Goal: Task Accomplishment & Management: Manage account settings

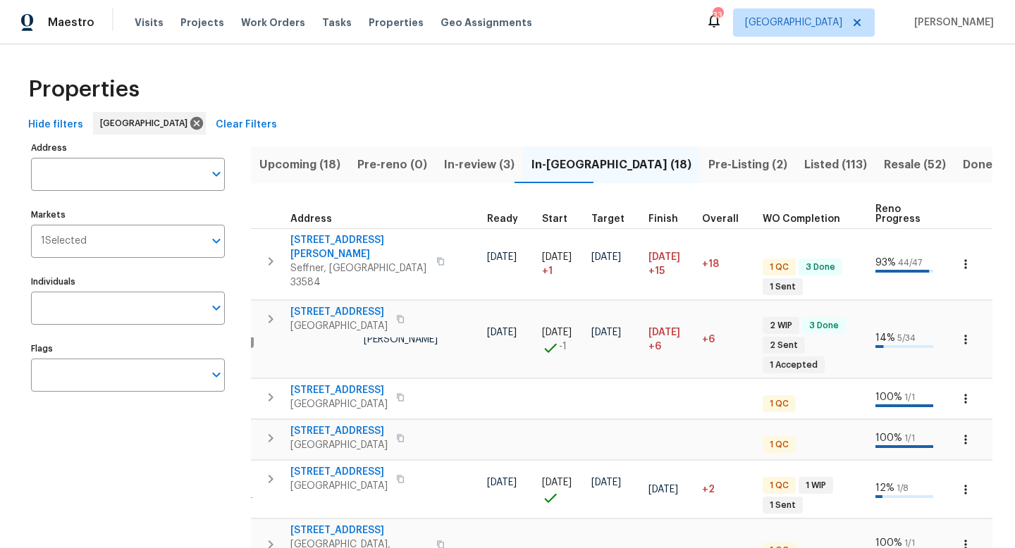
click at [708, 163] on span "Pre-Listing (2)" at bounding box center [747, 165] width 79 height 20
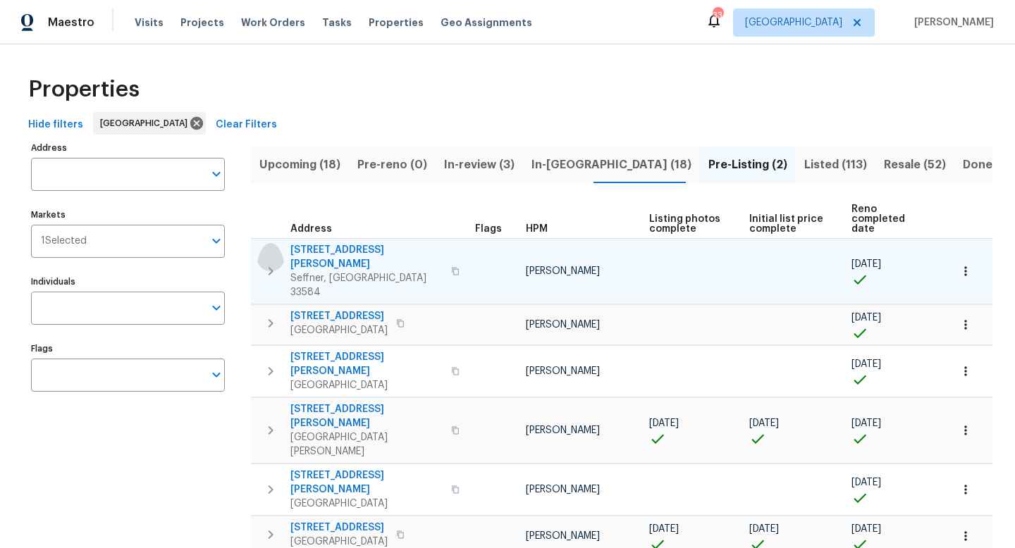
click at [268, 263] on icon "button" at bounding box center [270, 271] width 17 height 17
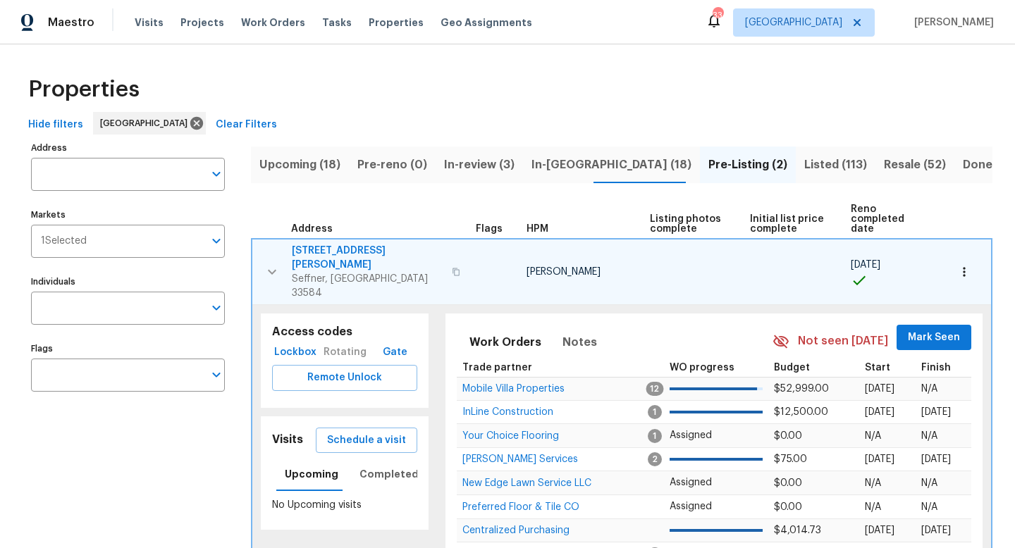
click at [360, 244] on span "807 Old Darby St" at bounding box center [368, 258] width 152 height 28
click at [278, 264] on icon "button" at bounding box center [272, 272] width 17 height 17
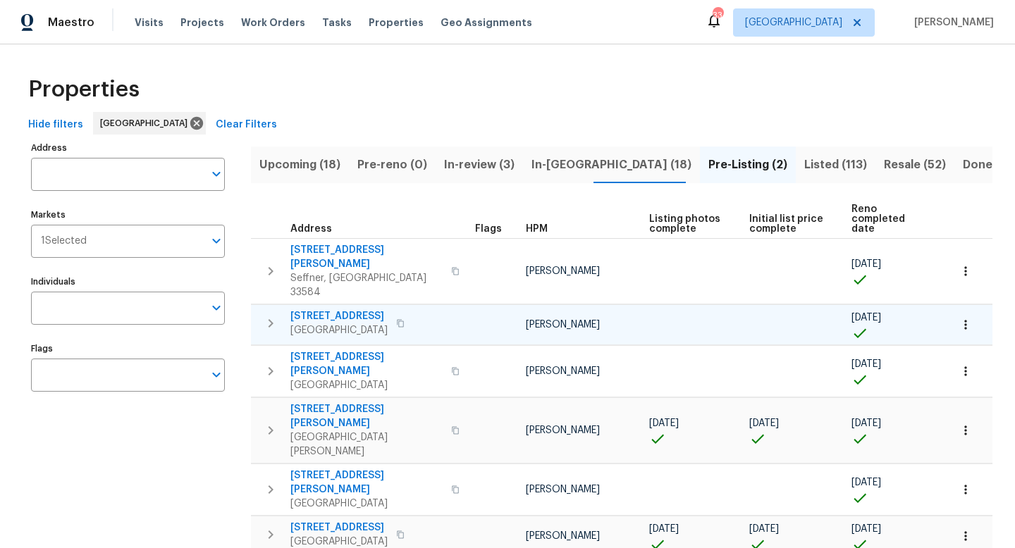
click at [270, 315] on icon "button" at bounding box center [270, 323] width 17 height 17
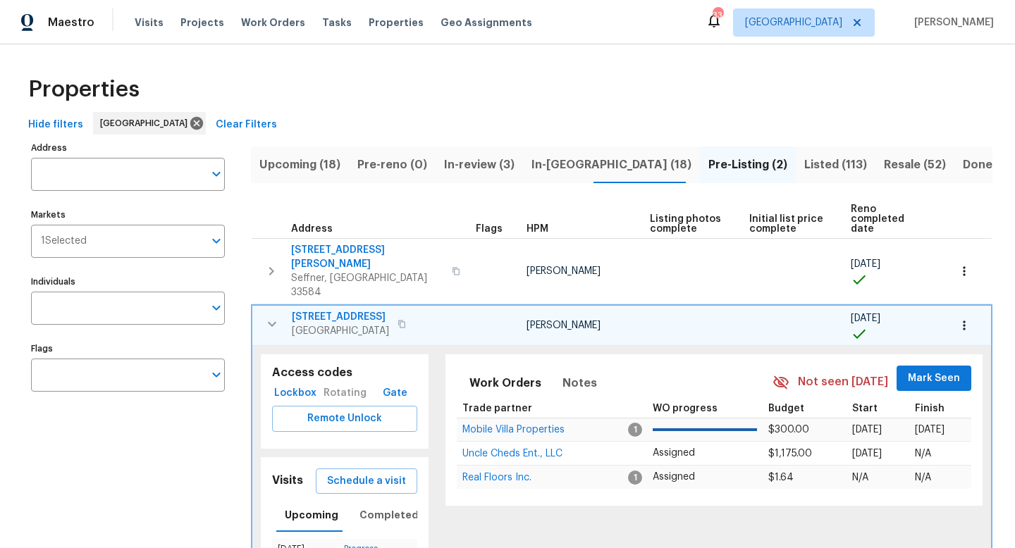
click at [352, 310] on span "705 Winterside Dr" at bounding box center [340, 317] width 97 height 14
click at [275, 316] on icon "button" at bounding box center [272, 324] width 17 height 17
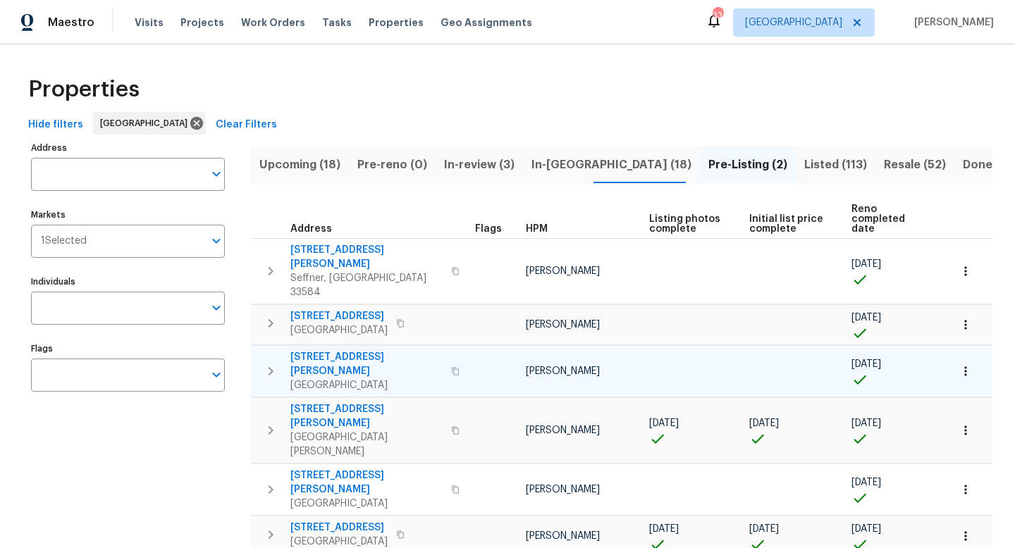
click at [272, 367] on icon "button" at bounding box center [271, 371] width 5 height 8
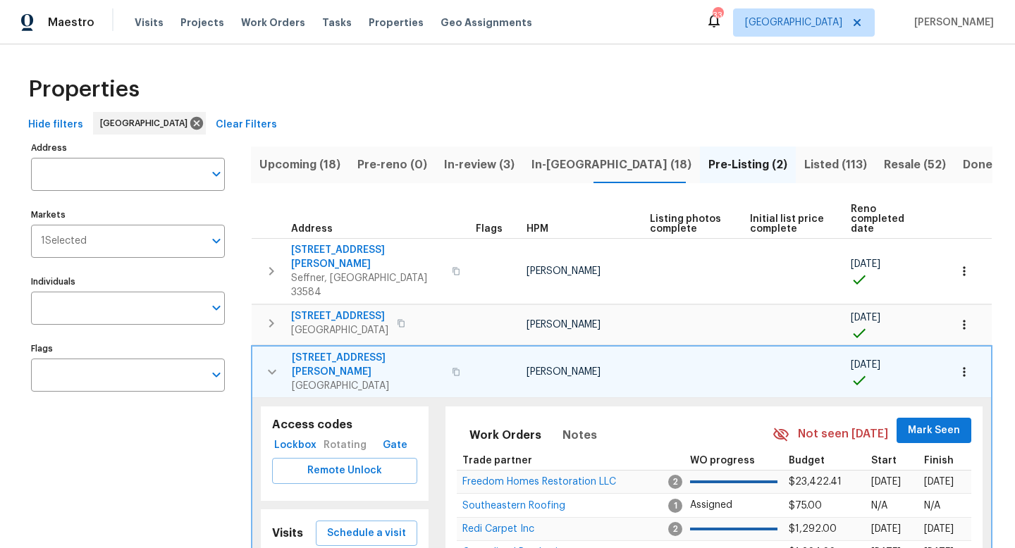
click at [343, 351] on span "9719 Maxson Dr" at bounding box center [368, 365] width 152 height 28
click at [274, 364] on icon "button" at bounding box center [272, 372] width 17 height 17
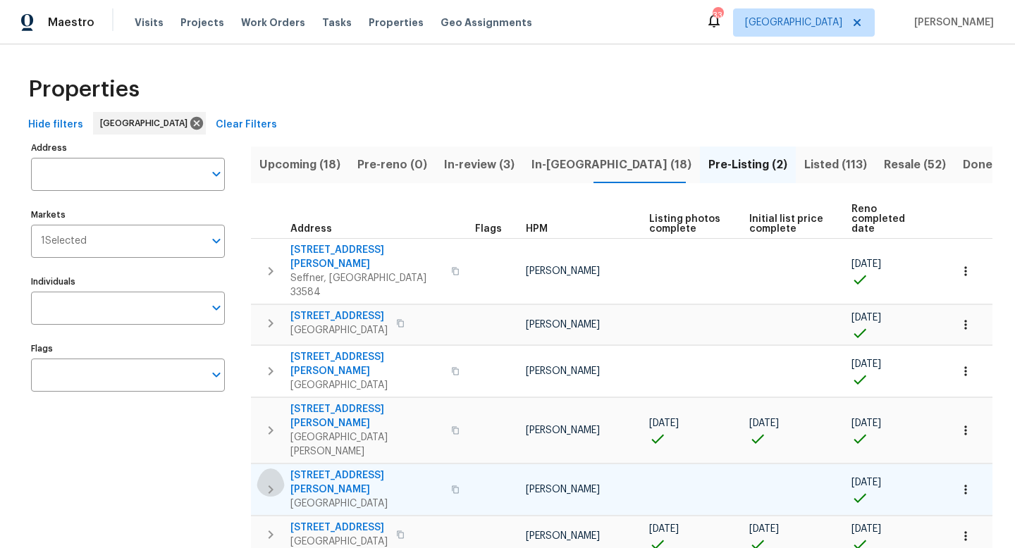
click at [268, 481] on icon "button" at bounding box center [270, 489] width 17 height 17
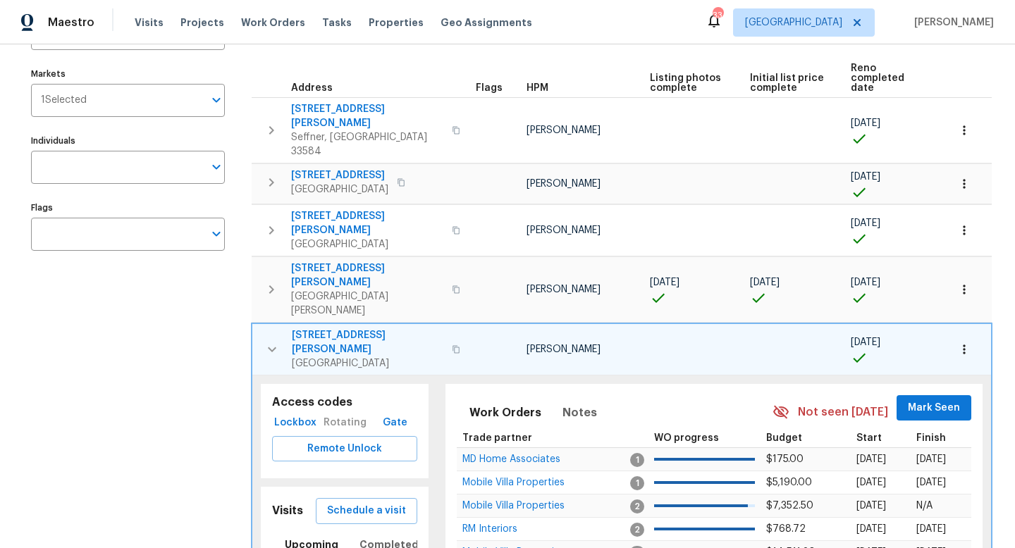
scroll to position [188, 0]
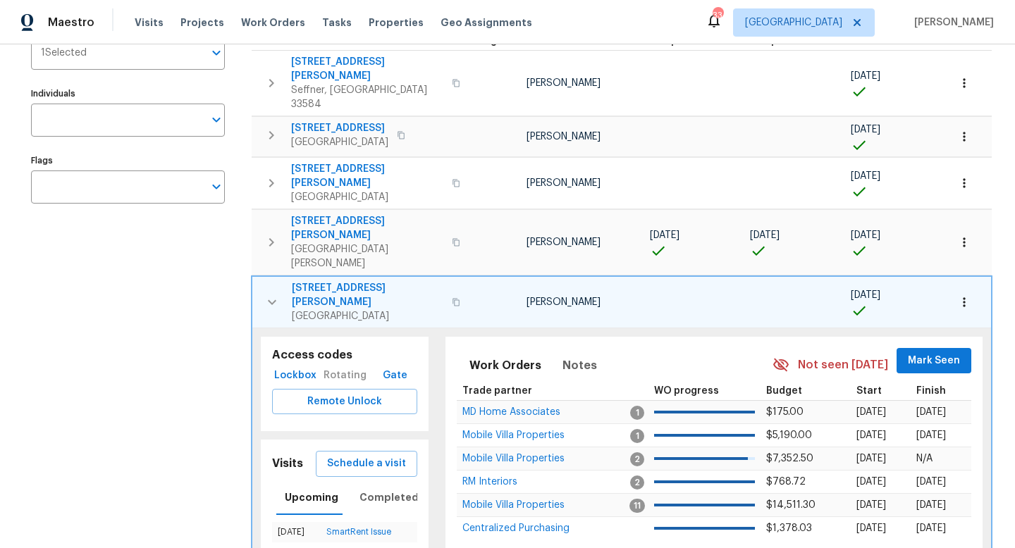
click at [338, 281] on span "5198 Moeller Ave" at bounding box center [368, 295] width 152 height 28
click at [269, 294] on icon "button" at bounding box center [272, 302] width 17 height 17
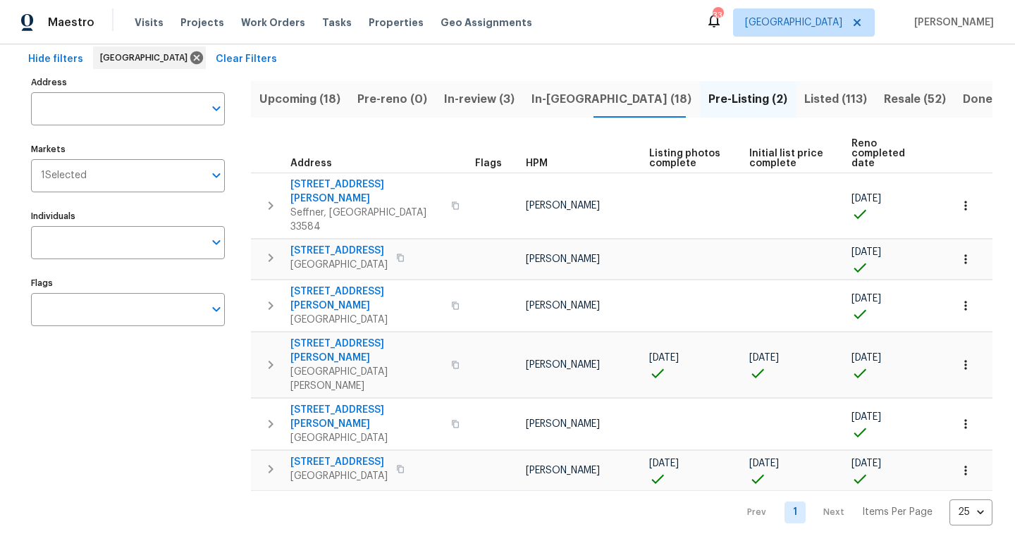
scroll to position [0, 0]
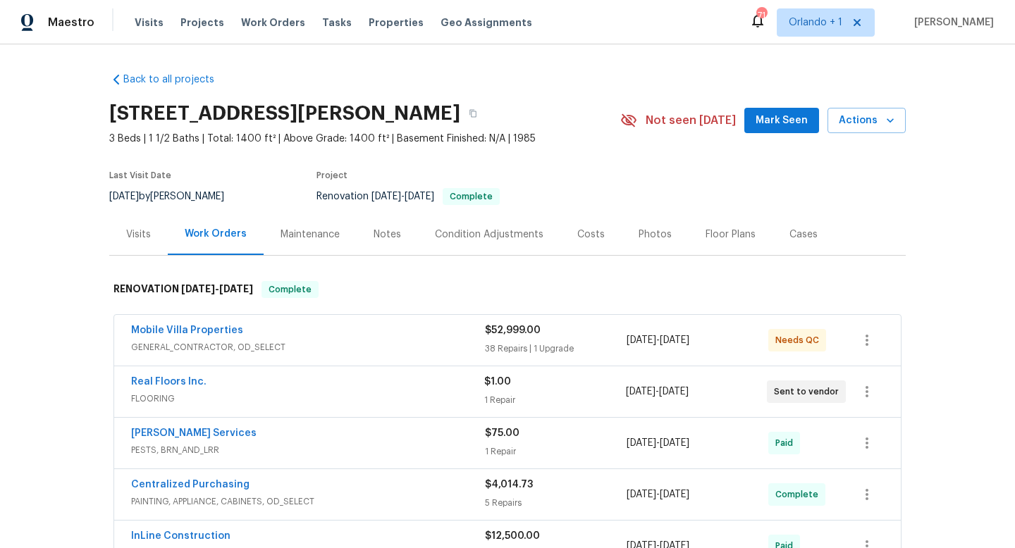
click at [430, 395] on span "FLOORING" at bounding box center [307, 399] width 353 height 14
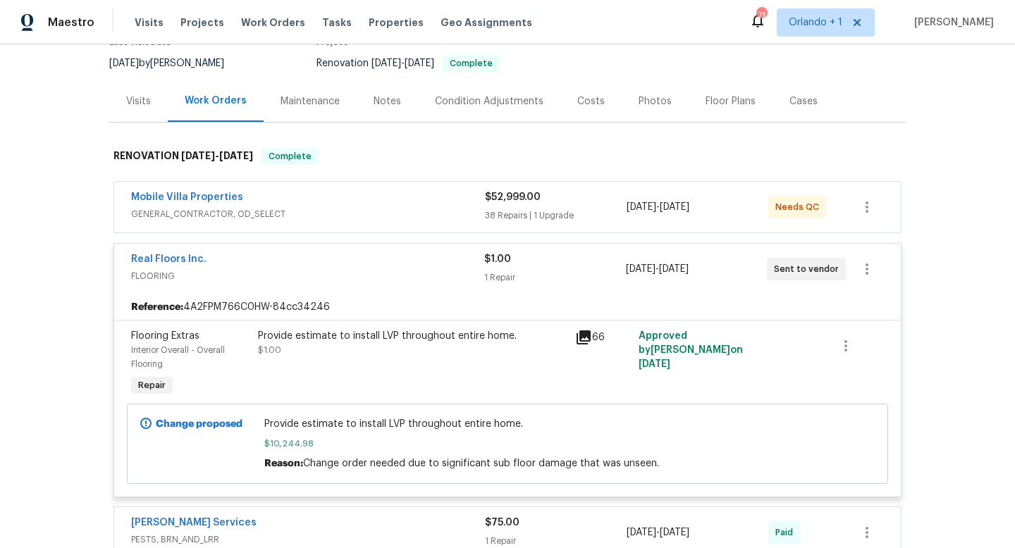
scroll to position [164, 0]
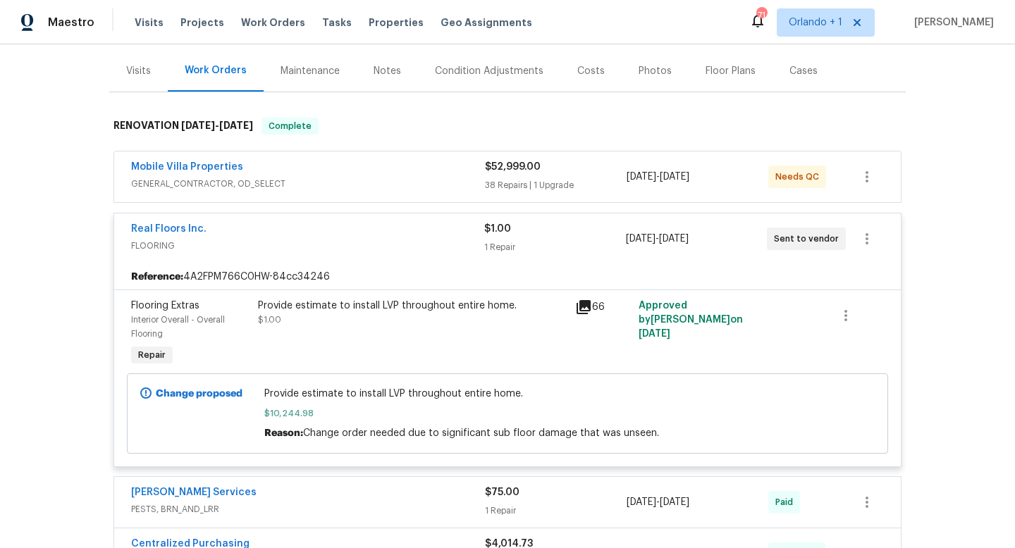
click at [400, 317] on div "Provide estimate to install LVP throughout entire home. $1.00" at bounding box center [412, 313] width 309 height 28
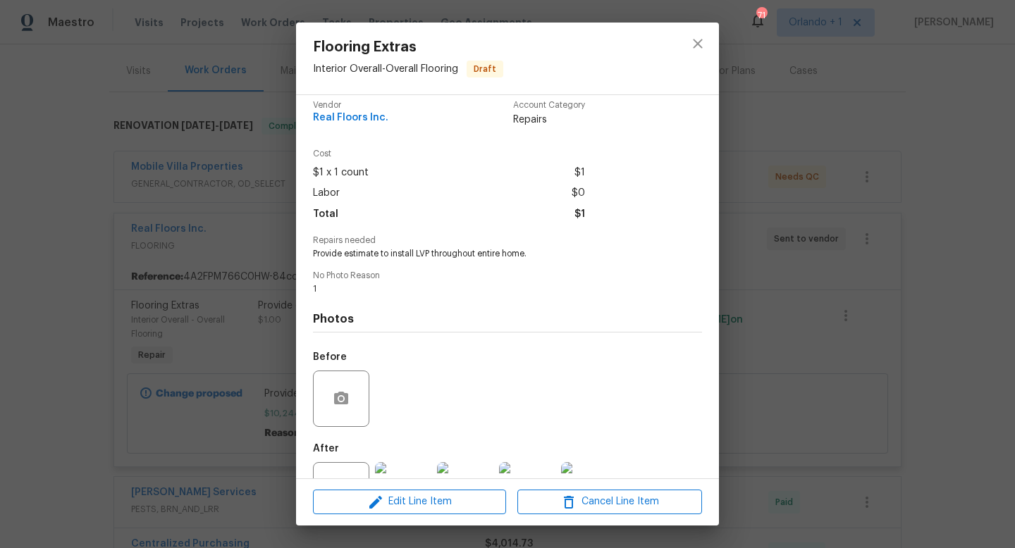
scroll to position [0, 0]
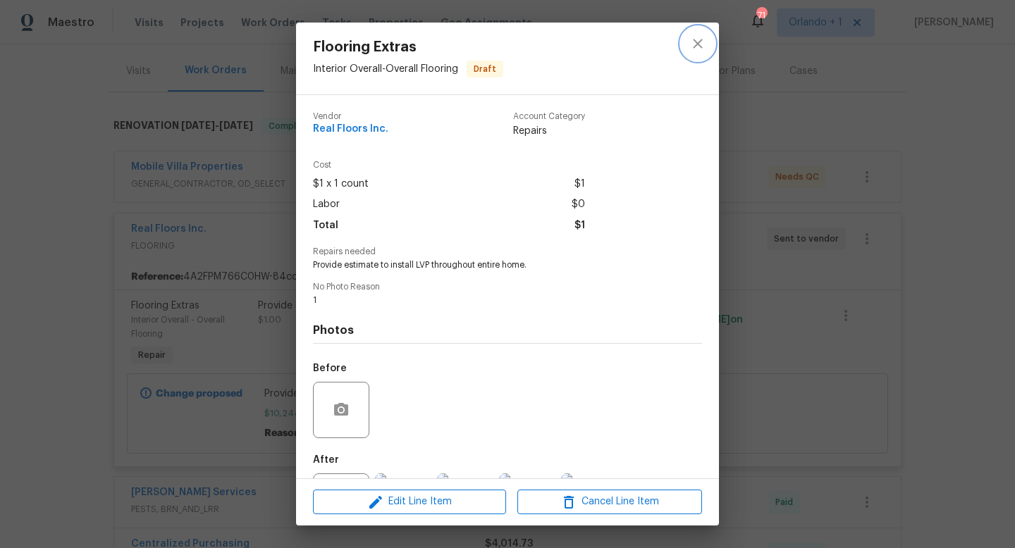
click at [701, 45] on icon "close" at bounding box center [697, 43] width 17 height 17
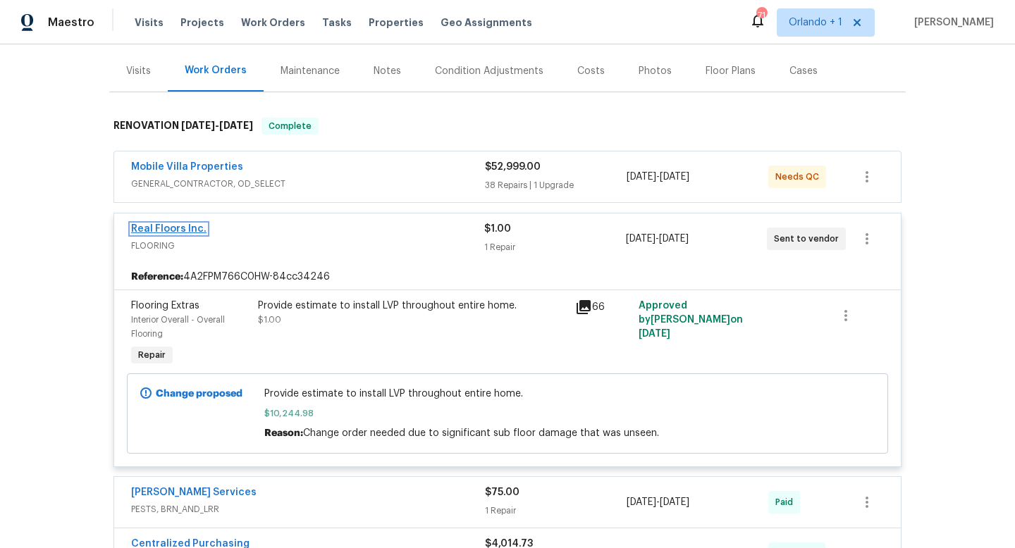
click at [166, 233] on link "Real Floors Inc." at bounding box center [168, 229] width 75 height 10
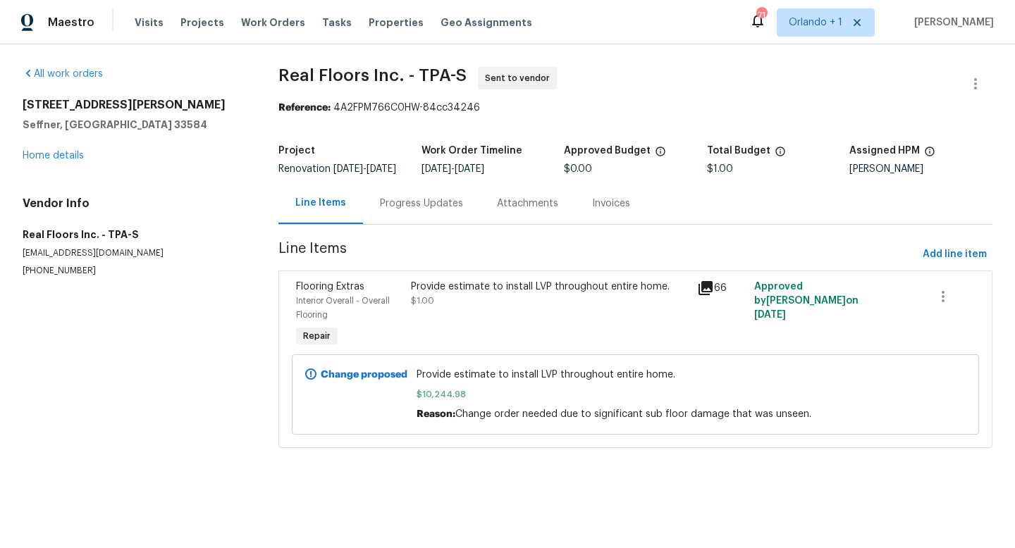
click at [553, 289] on div "Provide estimate to install LVP throughout entire home. $1.00" at bounding box center [550, 315] width 286 height 79
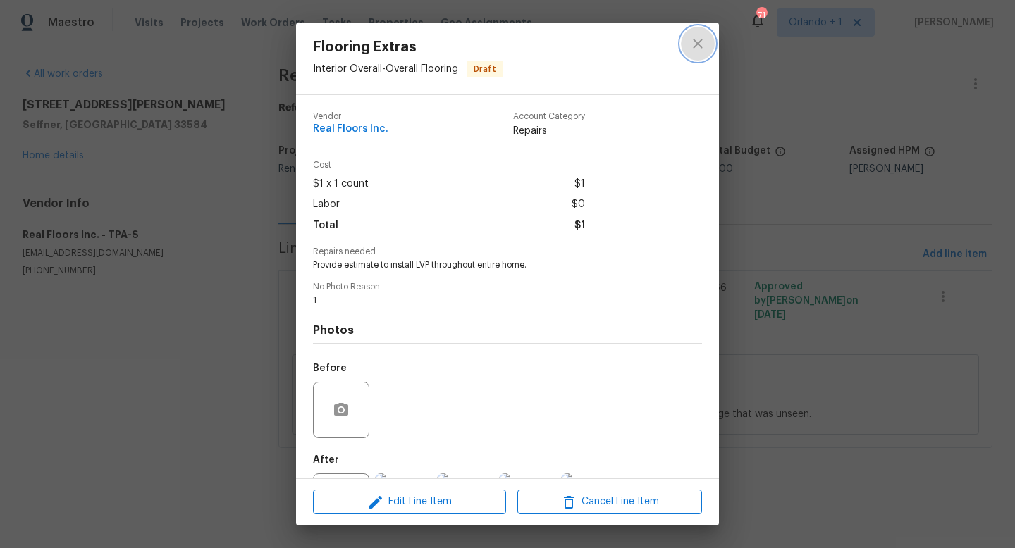
click at [697, 47] on icon "close" at bounding box center [697, 43] width 17 height 17
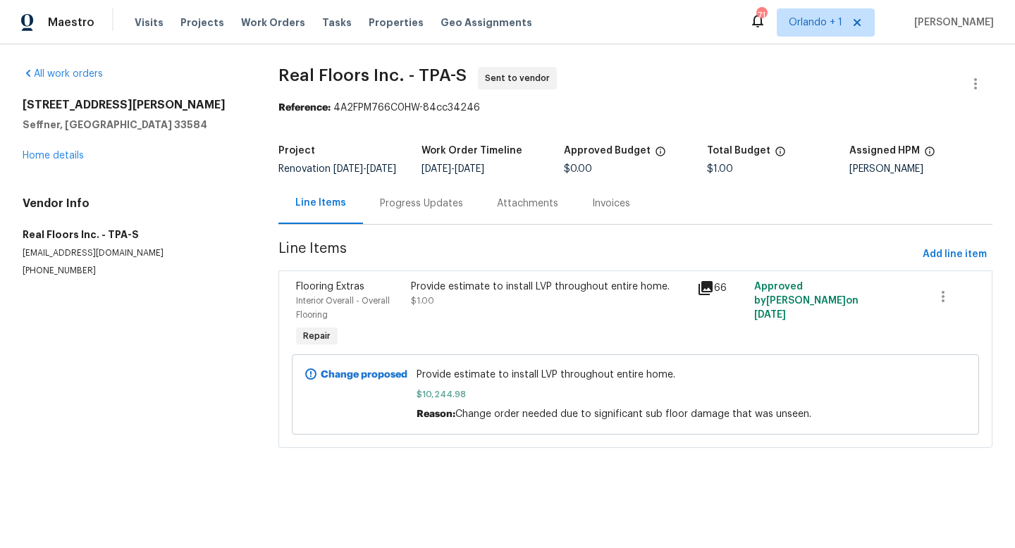
click at [516, 294] on div "Provide estimate to install LVP throughout entire home." at bounding box center [550, 287] width 278 height 14
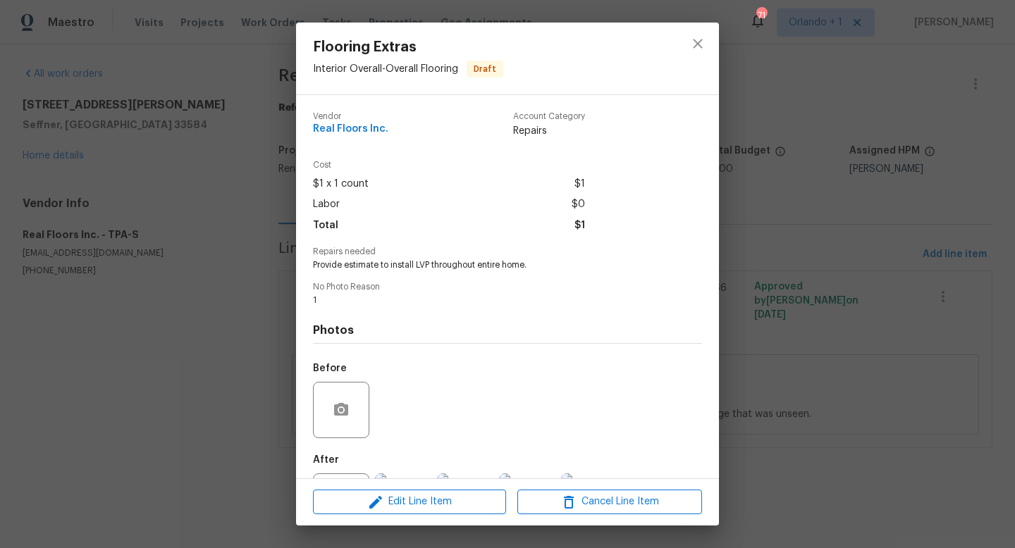
scroll to position [66, 0]
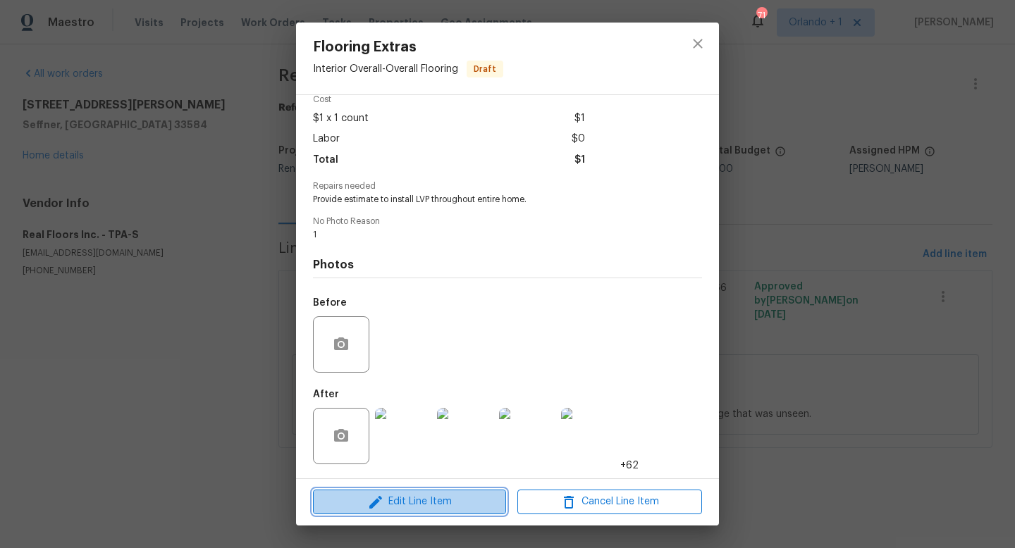
click at [424, 506] on span "Edit Line Item" at bounding box center [409, 502] width 185 height 18
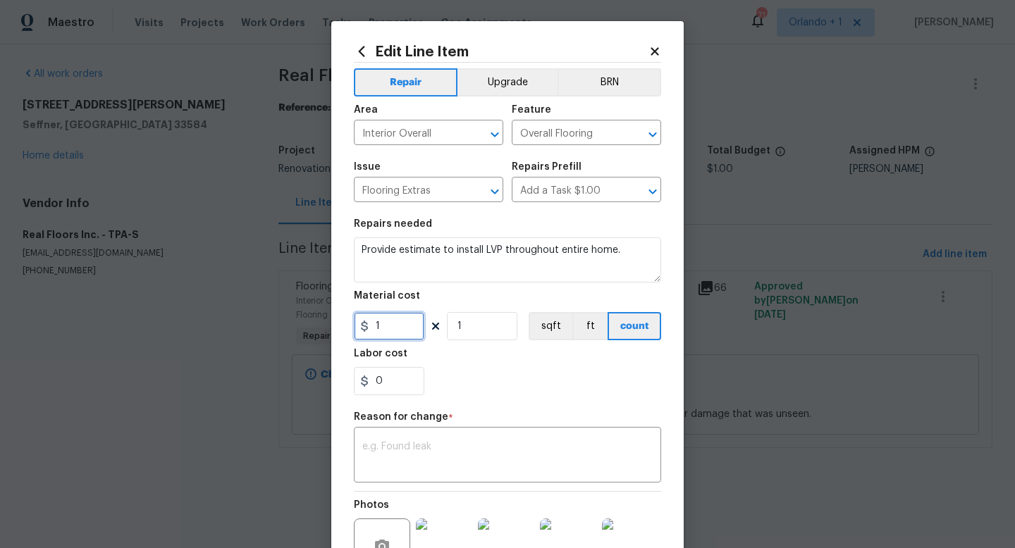
drag, startPoint x: 393, startPoint y: 327, endPoint x: 364, endPoint y: 326, distance: 29.6
click at [363, 326] on div "1" at bounding box center [389, 326] width 70 height 28
type input "10244.98"
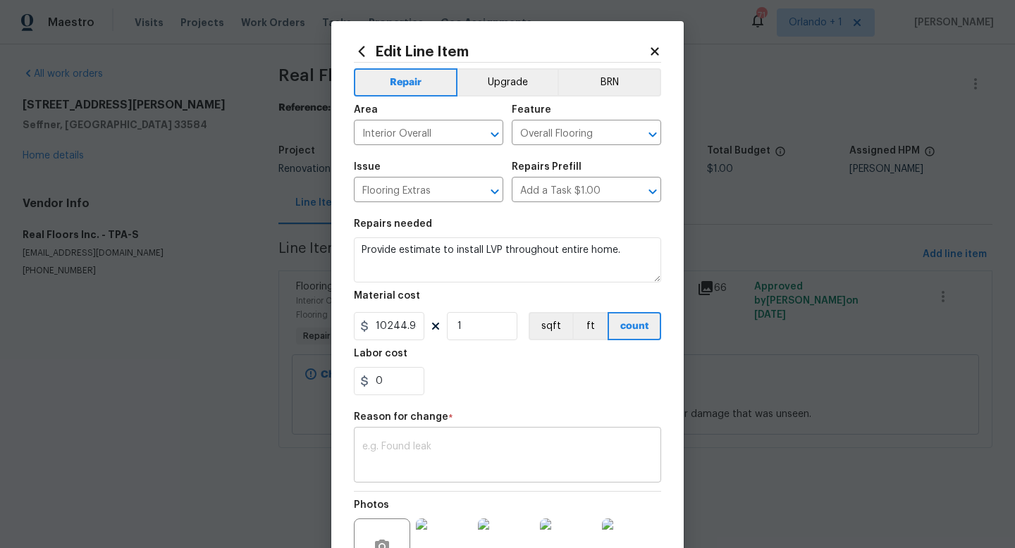
click at [399, 434] on div "x ​" at bounding box center [507, 457] width 307 height 52
click at [400, 441] on div "x ​" at bounding box center [507, 457] width 307 height 52
type textarea "Final Cost"
click at [480, 441] on div "Final Cost x ​" at bounding box center [507, 457] width 307 height 52
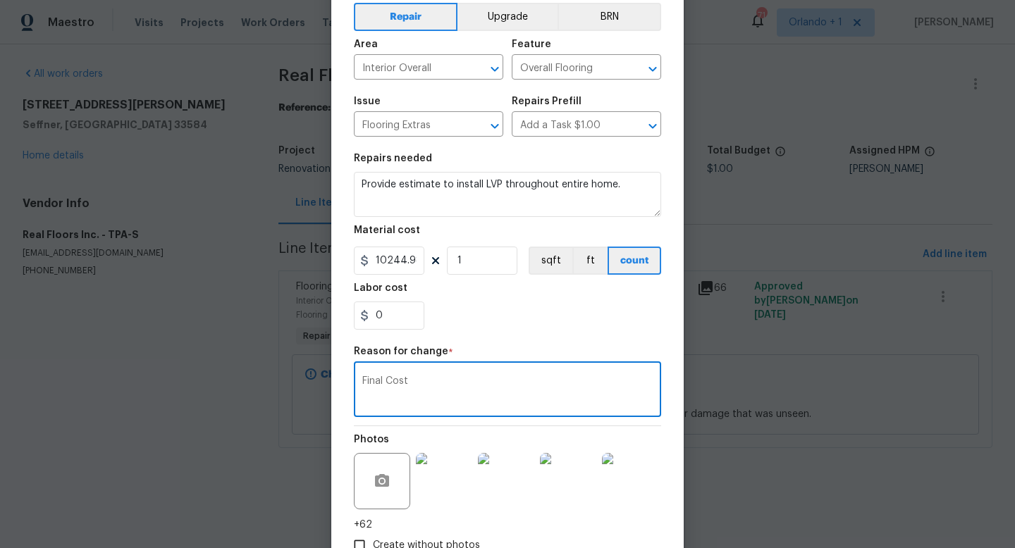
scroll to position [161, 0]
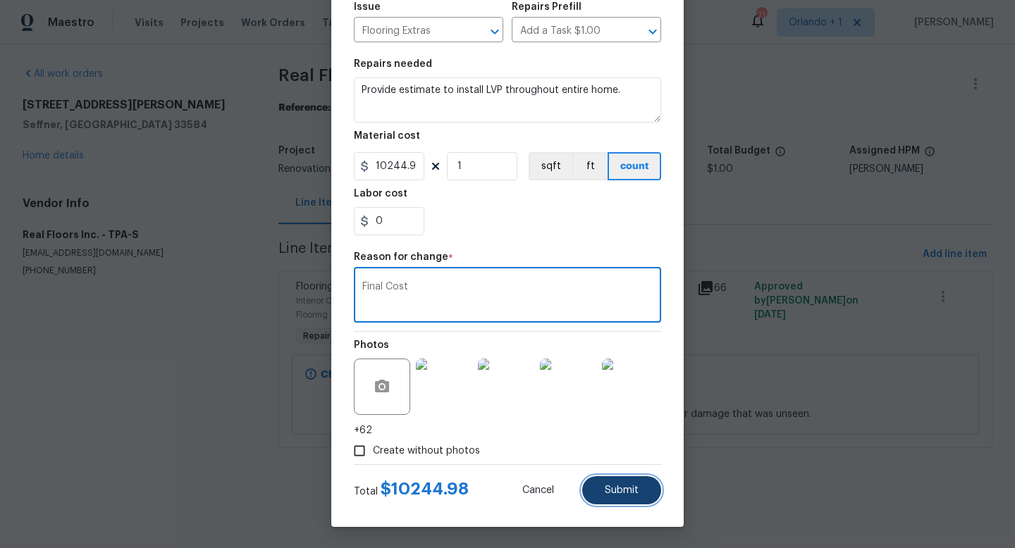
click at [625, 488] on span "Submit" at bounding box center [622, 491] width 34 height 11
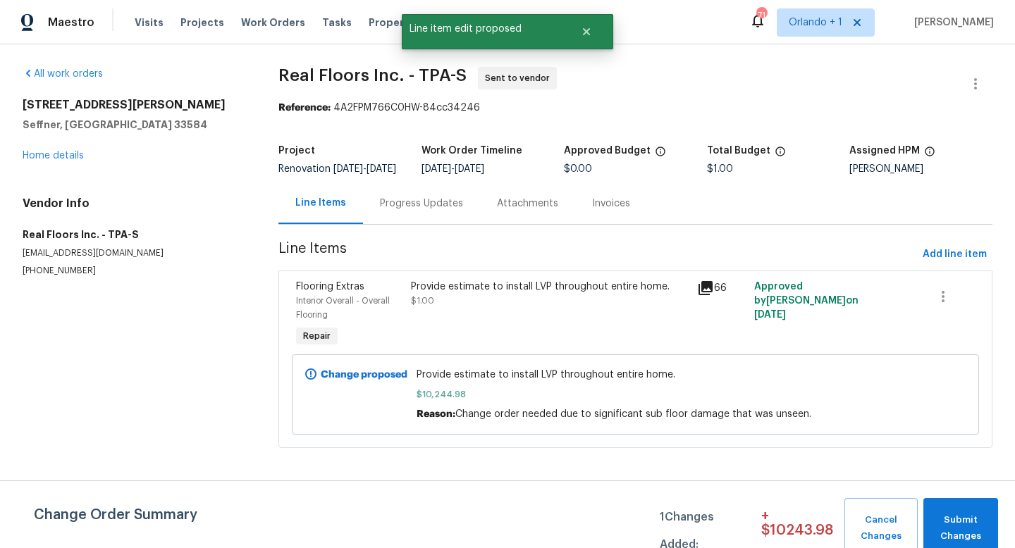
scroll to position [0, 0]
click at [959, 525] on span "Submit Changes" at bounding box center [961, 528] width 61 height 32
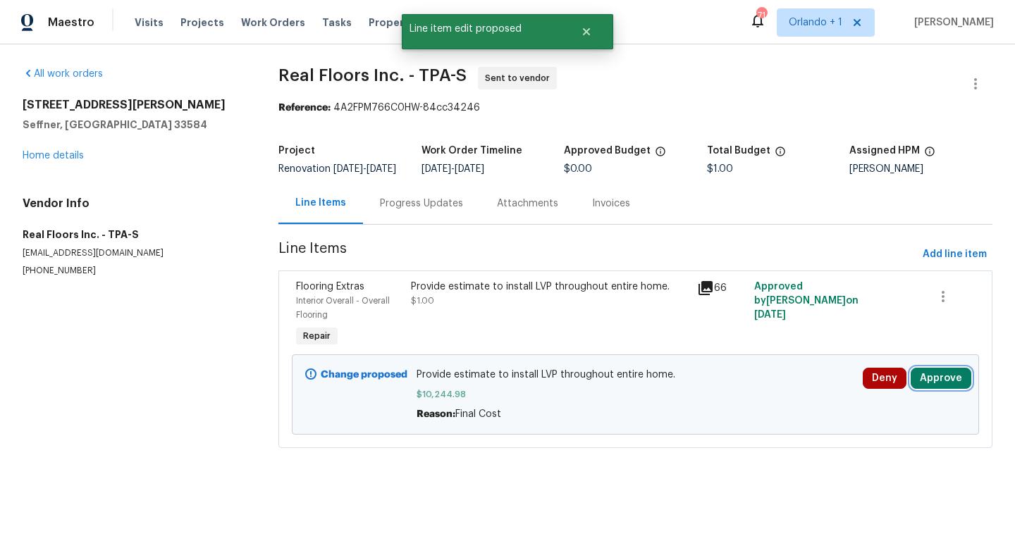
click at [945, 388] on button "Approve" at bounding box center [941, 378] width 61 height 21
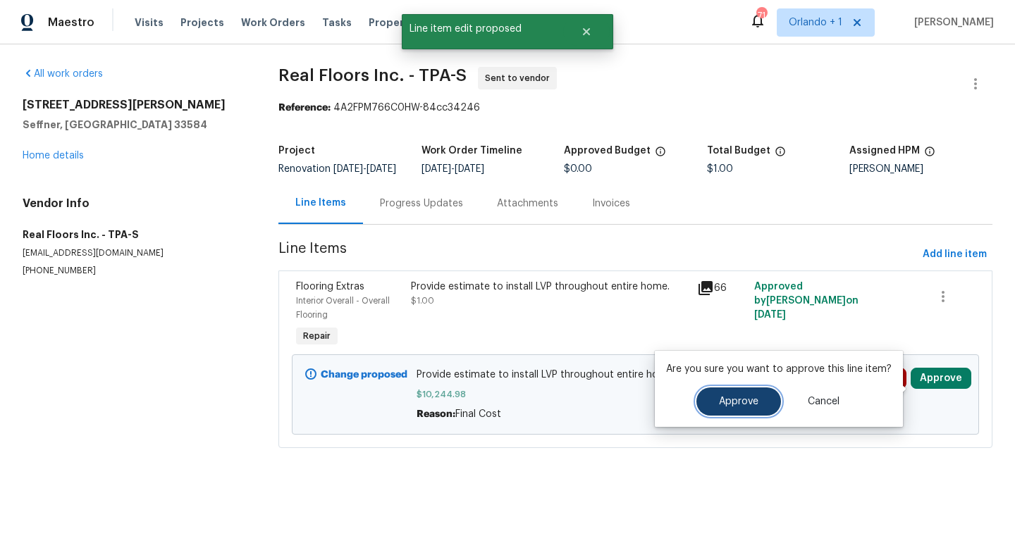
click at [735, 399] on span "Approve" at bounding box center [738, 402] width 39 height 11
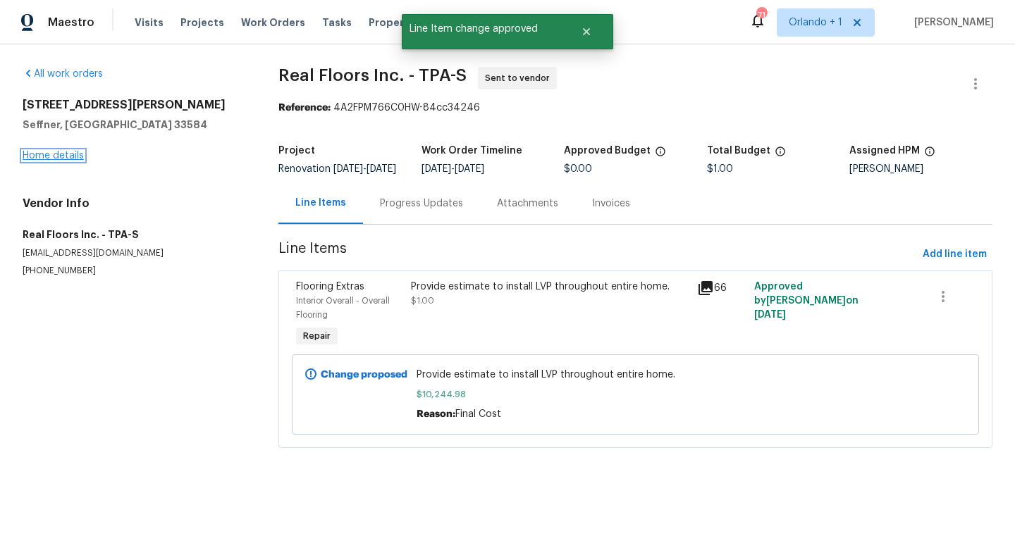
click at [54, 154] on link "Home details" at bounding box center [53, 156] width 61 height 10
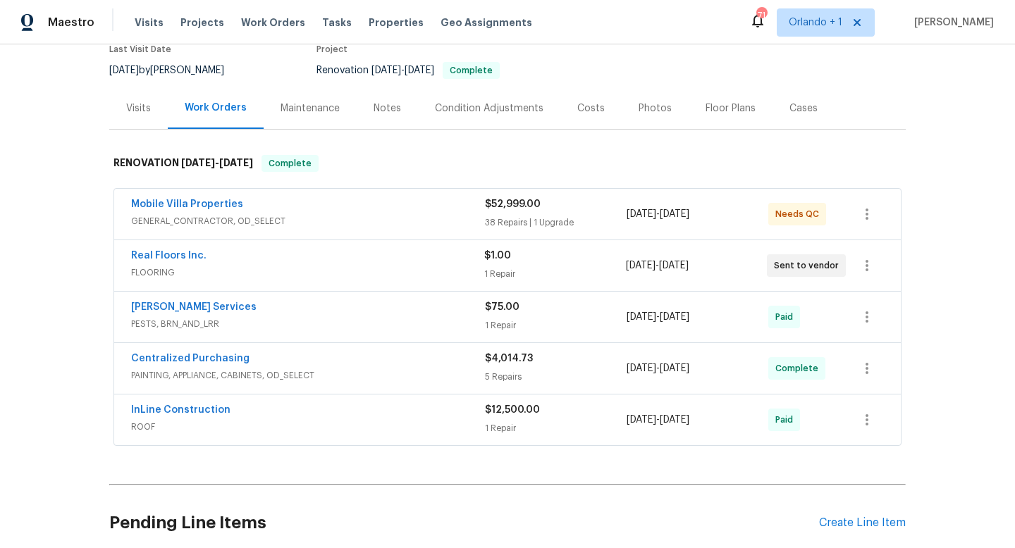
scroll to position [159, 0]
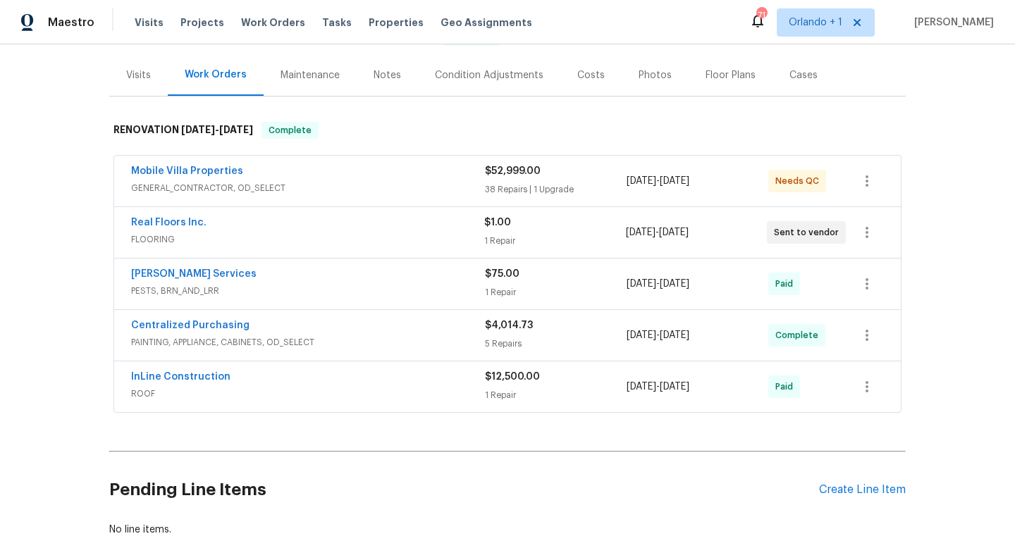
click at [438, 183] on span "GENERAL_CONTRACTOR, OD_SELECT" at bounding box center [308, 188] width 354 height 14
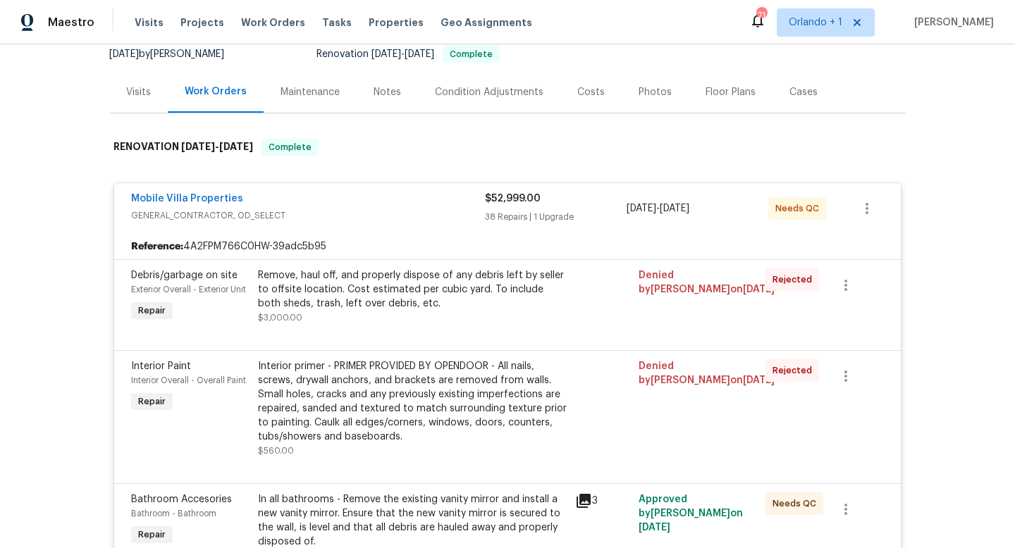
scroll to position [0, 0]
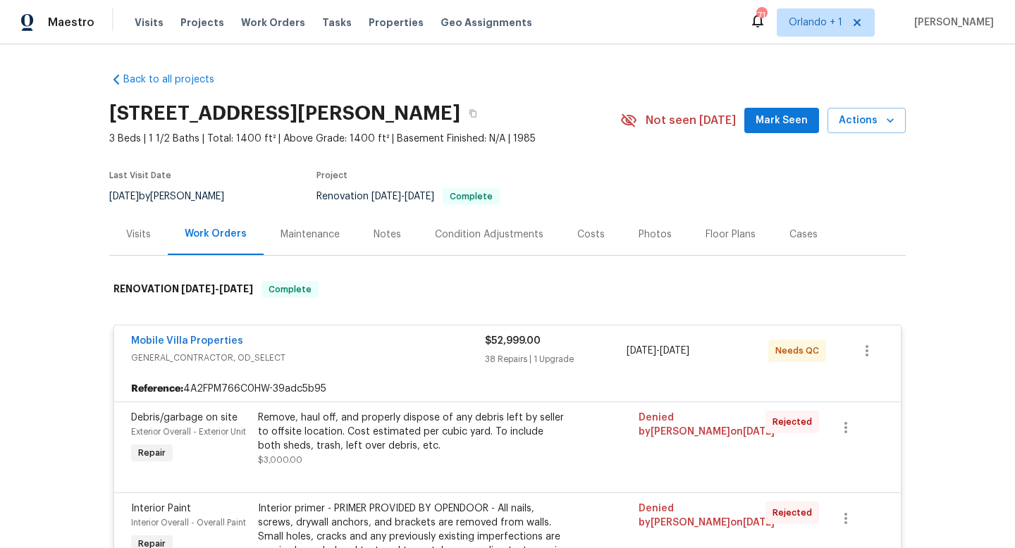
click at [300, 343] on div "Mobile Villa Properties" at bounding box center [308, 342] width 354 height 17
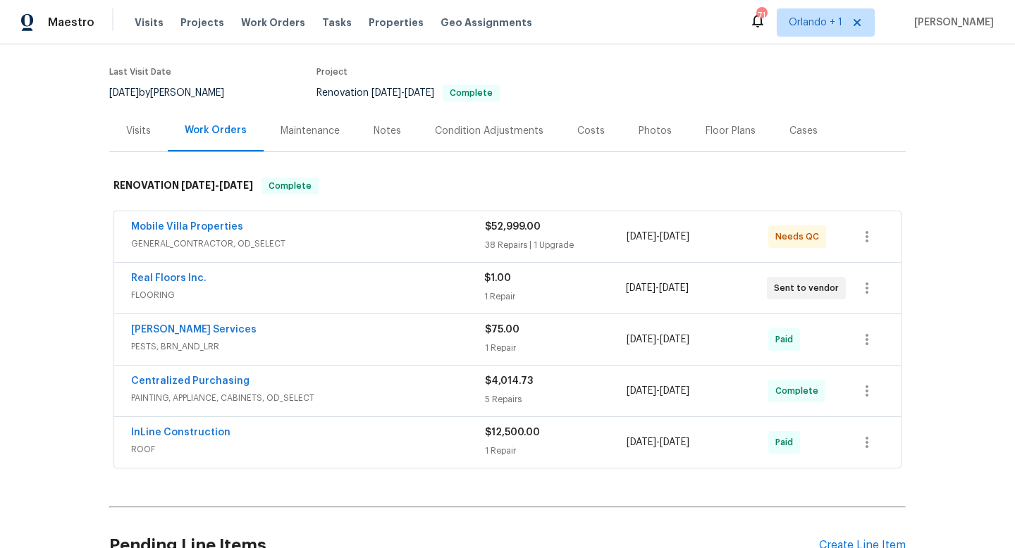
scroll to position [85, 0]
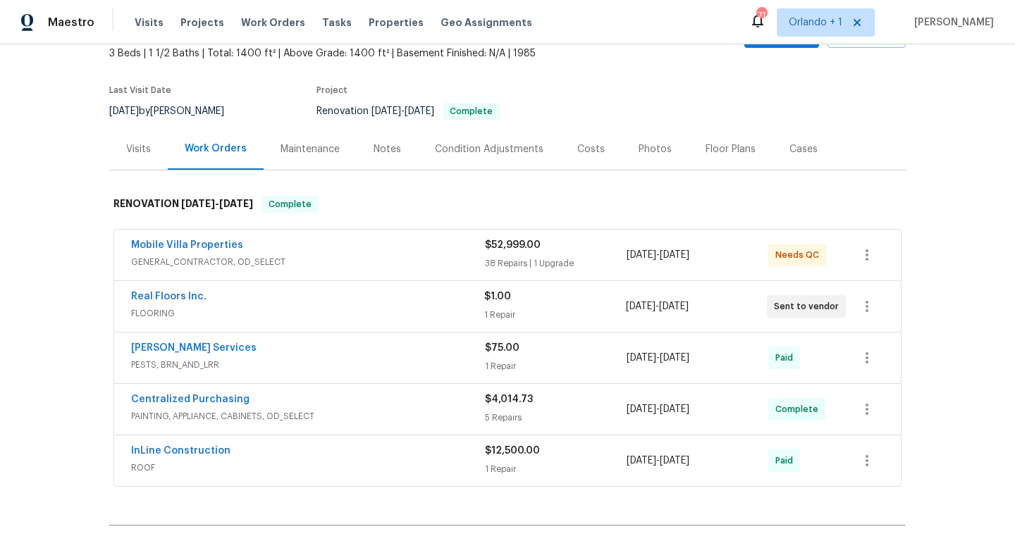
click at [367, 297] on div "Real Floors Inc." at bounding box center [307, 298] width 353 height 17
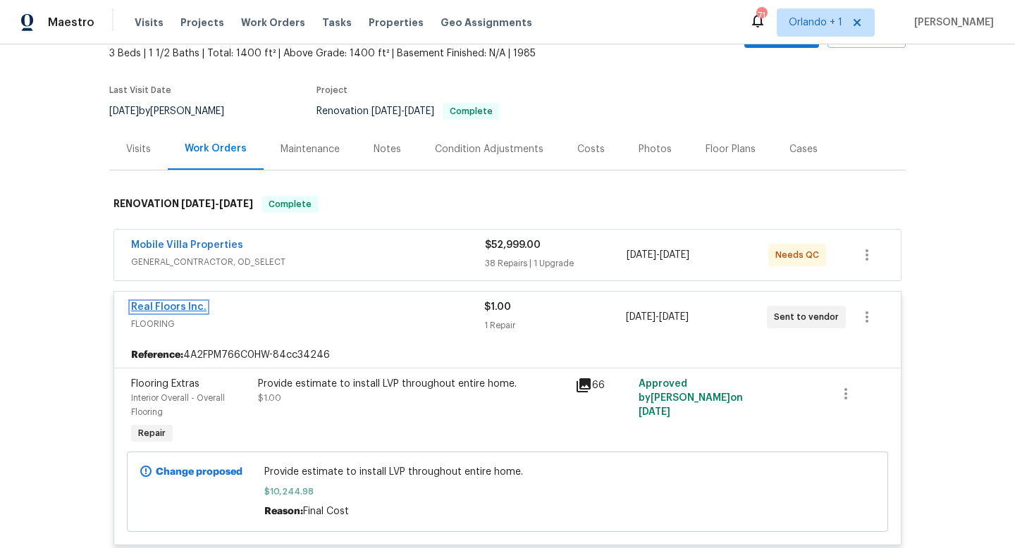
click at [192, 310] on link "Real Floors Inc." at bounding box center [168, 307] width 75 height 10
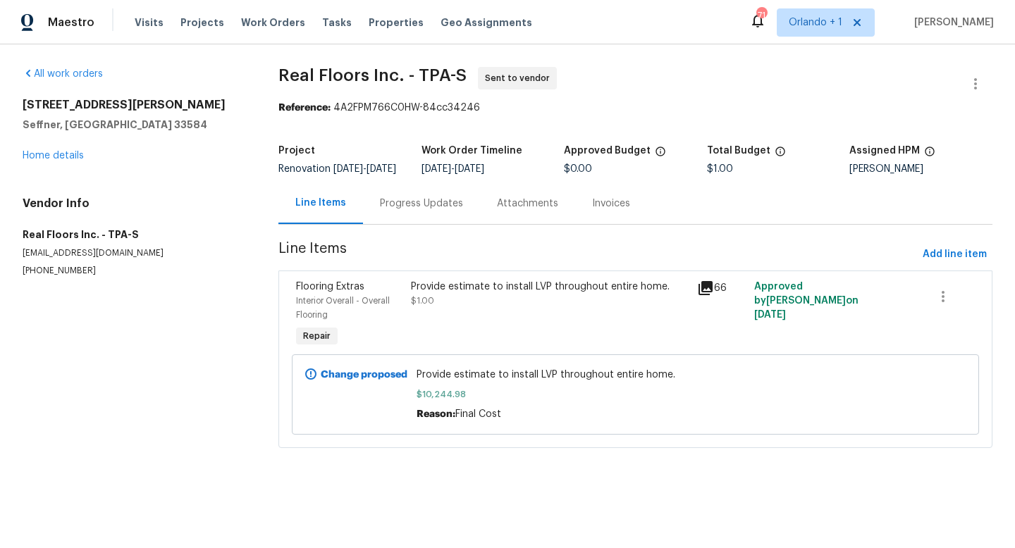
click at [530, 294] on div "Provide estimate to install LVP throughout entire home." at bounding box center [550, 287] width 278 height 14
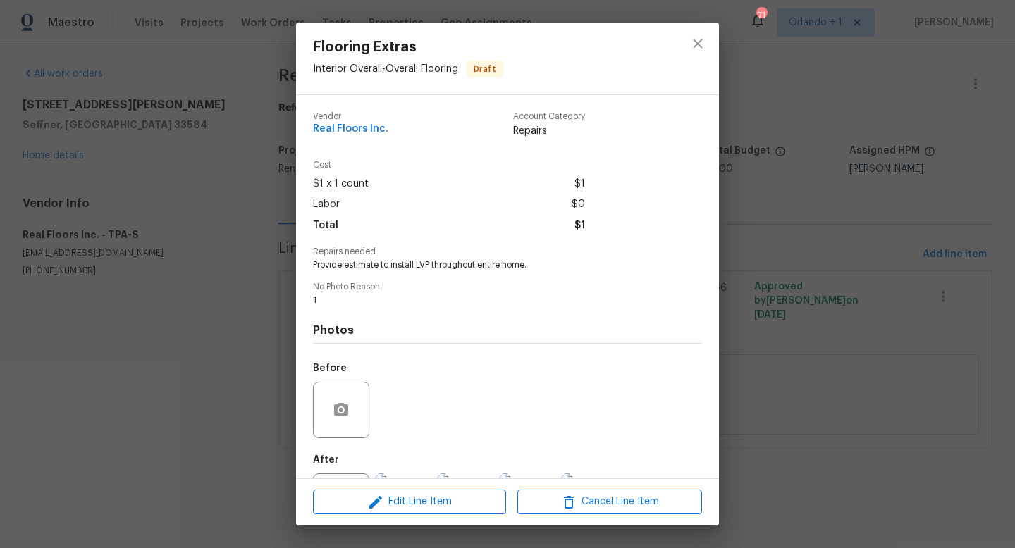
scroll to position [66, 0]
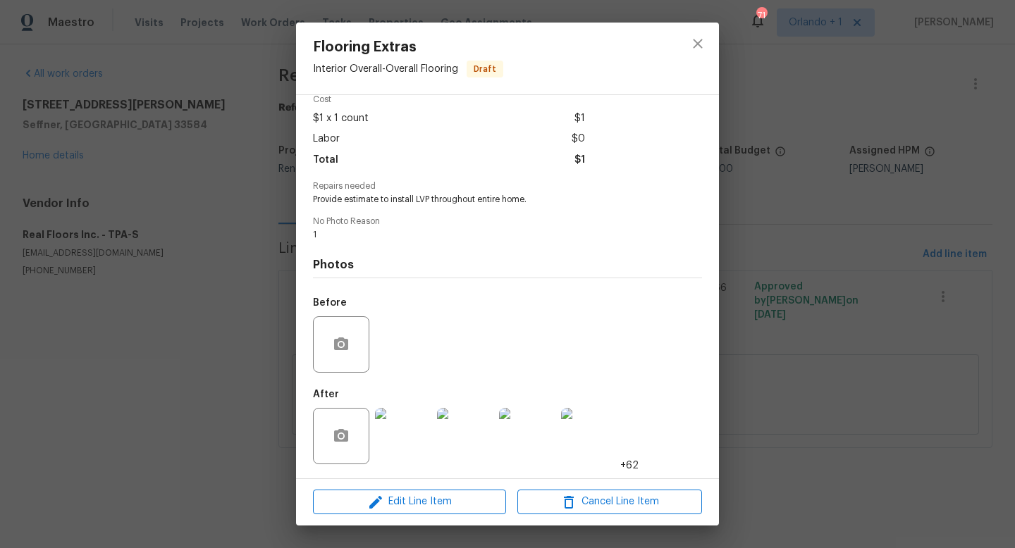
click at [474, 443] on img at bounding box center [465, 436] width 56 height 56
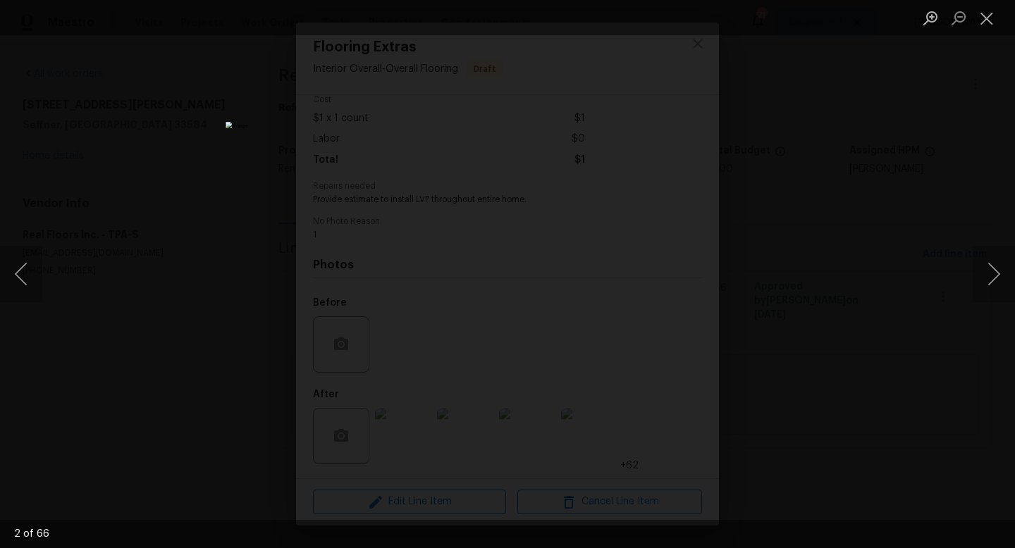
click at [801, 168] on div "Lightbox" at bounding box center [507, 274] width 1015 height 548
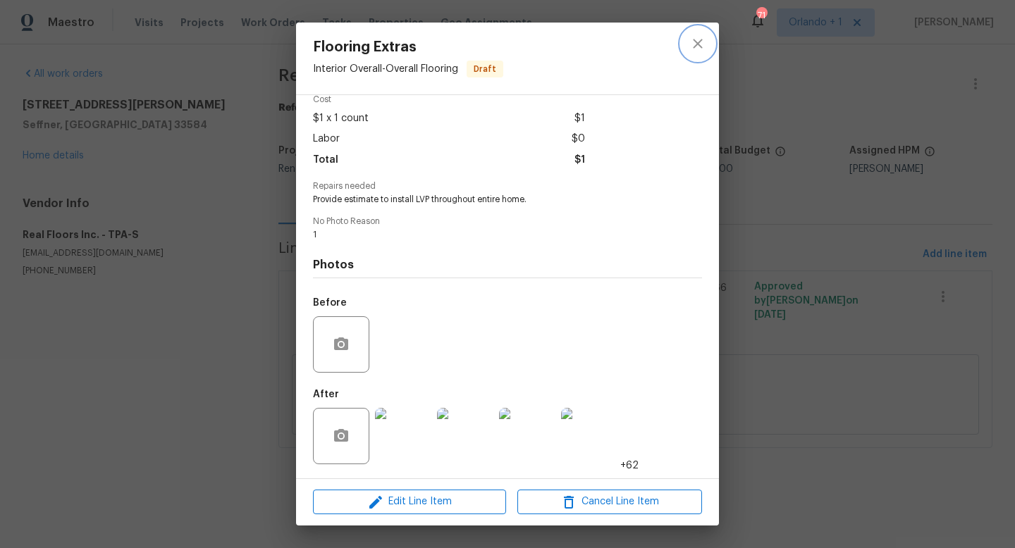
click at [703, 45] on icon "close" at bounding box center [697, 43] width 17 height 17
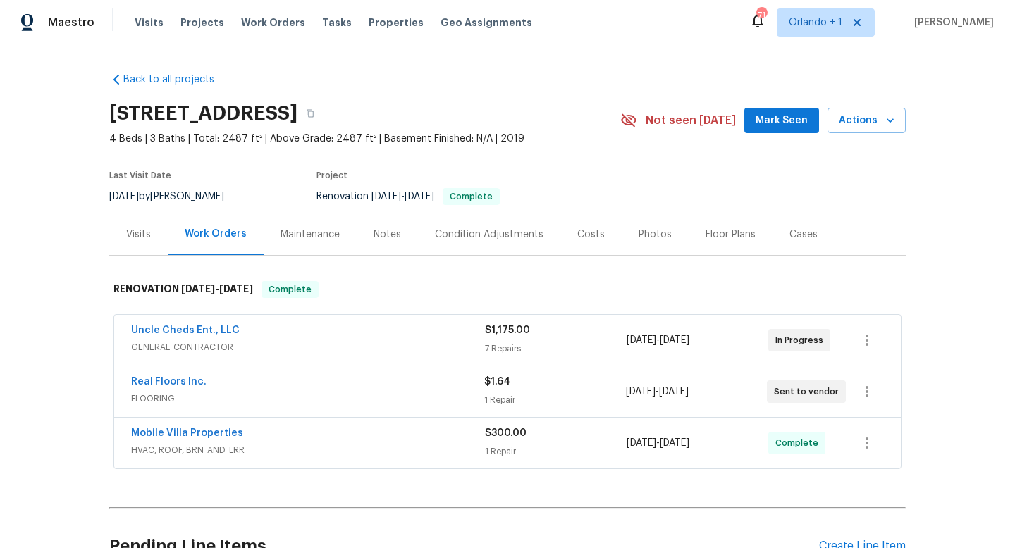
click at [453, 391] on div "Real Floors Inc." at bounding box center [307, 383] width 353 height 17
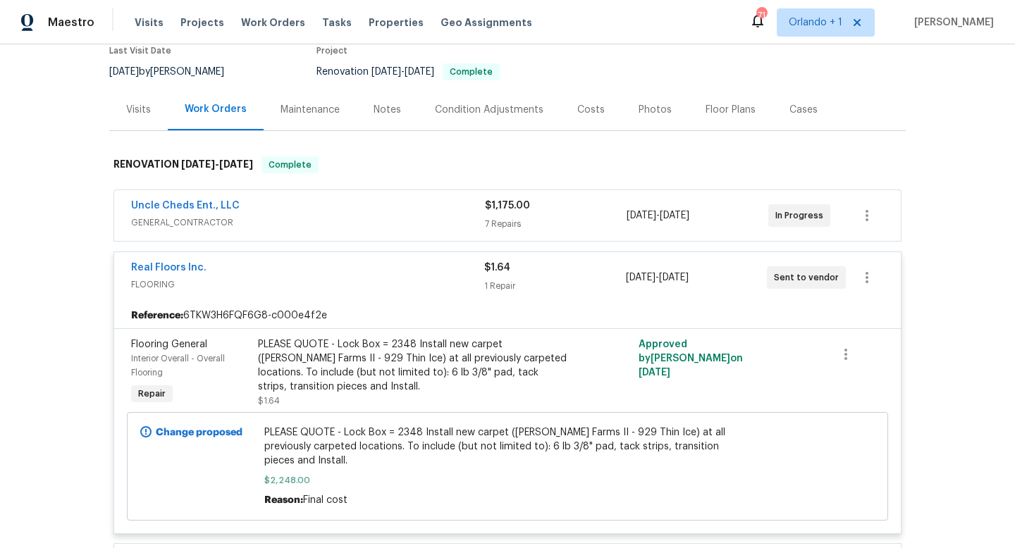
scroll to position [197, 0]
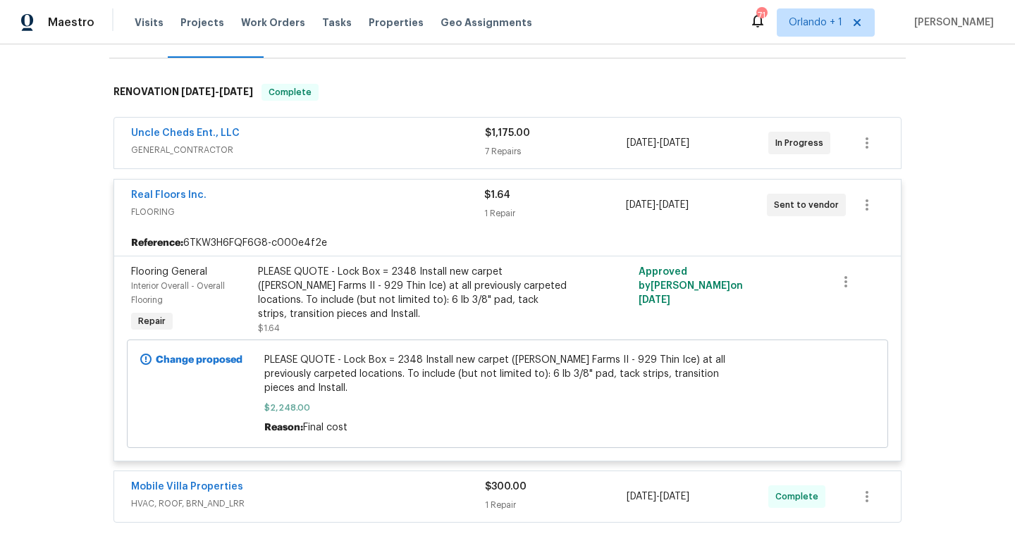
click at [417, 283] on div "PLEASE QUOTE - Lock Box = 2348 Install new carpet ([PERSON_NAME] Farms II - 929…" at bounding box center [412, 293] width 309 height 56
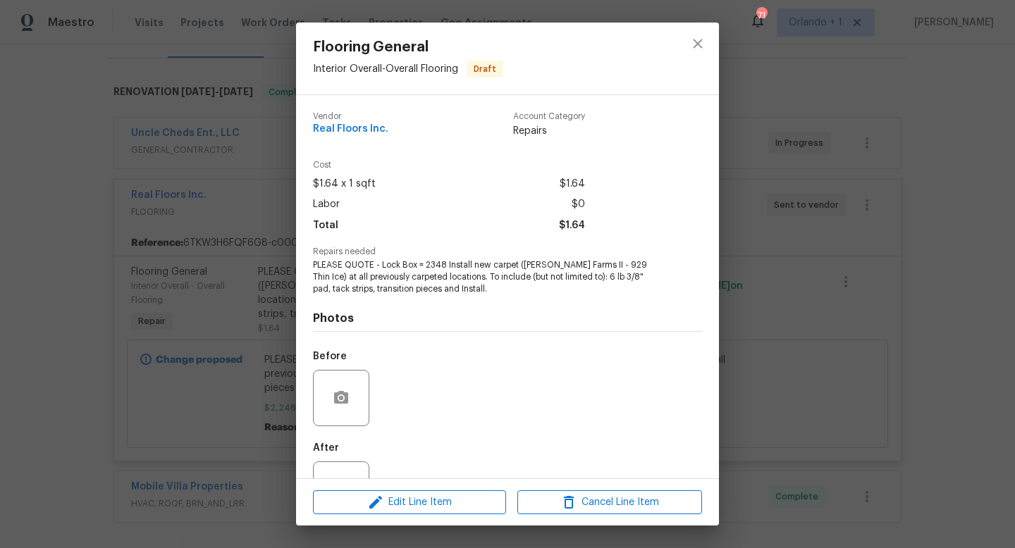
scroll to position [54, 0]
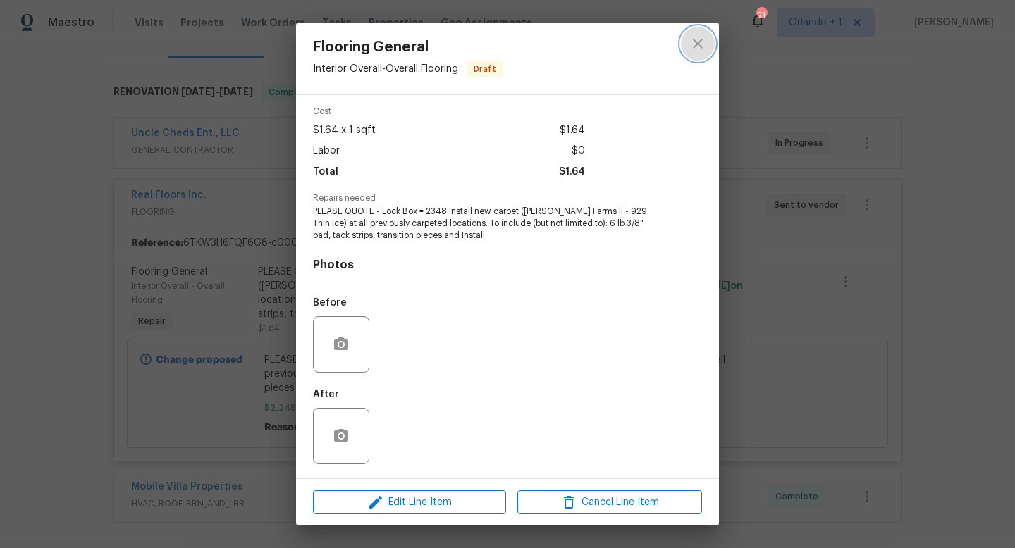
click at [697, 49] on icon "close" at bounding box center [697, 43] width 17 height 17
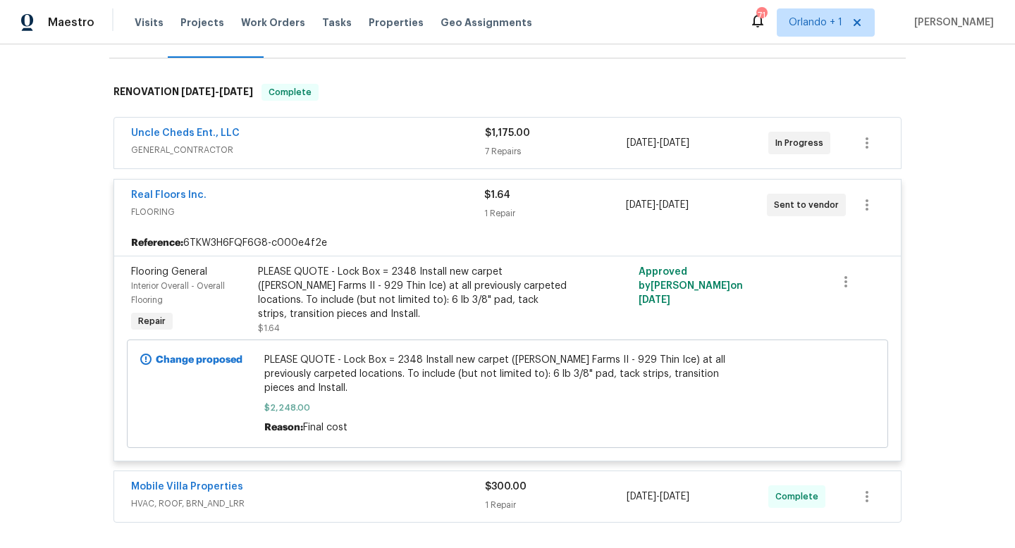
click at [389, 300] on div "PLEASE QUOTE - Lock Box = 2348 Install new carpet ([PERSON_NAME] Farms II - 929…" at bounding box center [412, 293] width 309 height 56
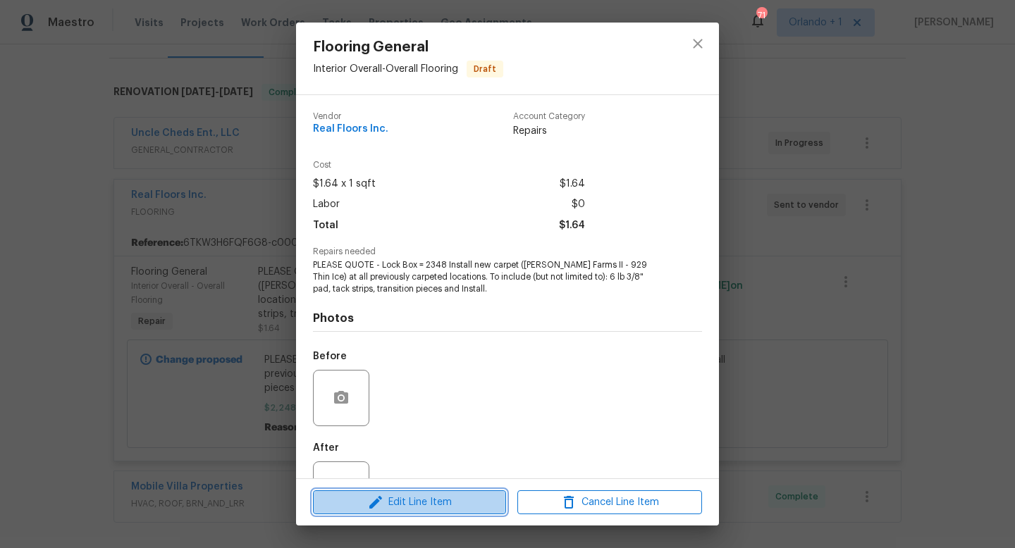
click at [415, 502] on span "Edit Line Item" at bounding box center [409, 503] width 185 height 18
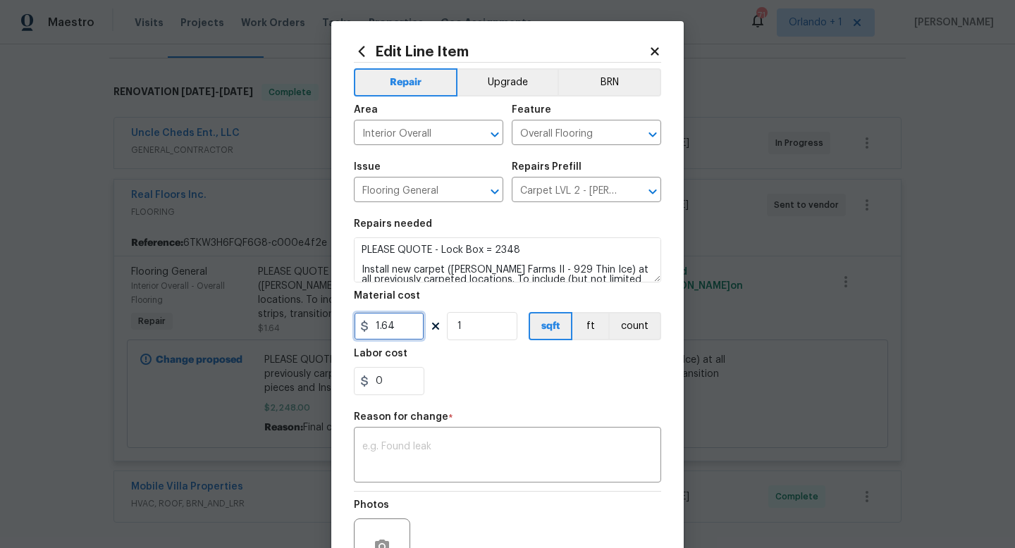
drag, startPoint x: 403, startPoint y: 324, endPoint x: 348, endPoint y: 323, distance: 55.0
click at [348, 323] on div "Edit Line Item Repair Upgrade BRN Area Interior Overall ​ Feature Overall Floor…" at bounding box center [507, 347] width 352 height 652
type input "2248"
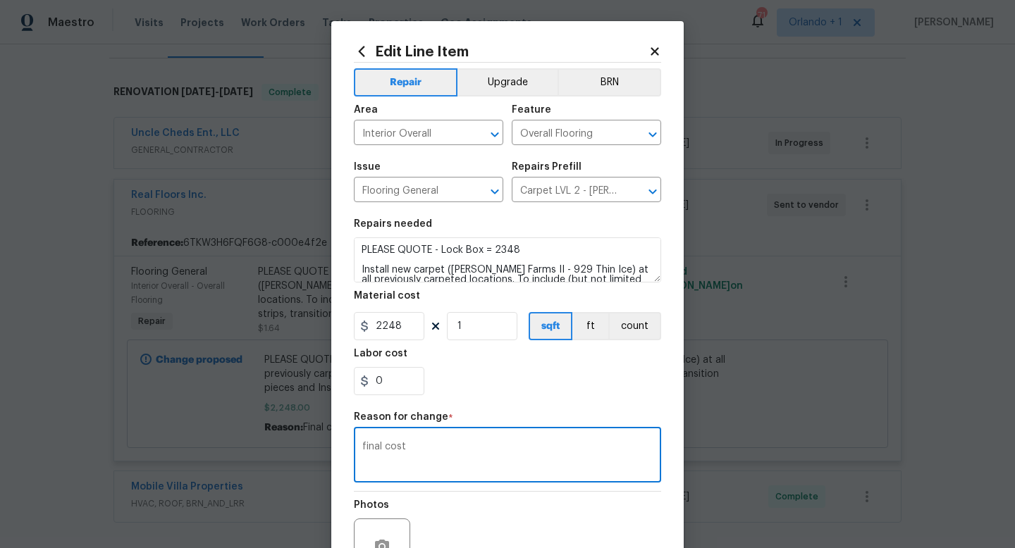
type textarea "final cost"
click at [486, 385] on div "0" at bounding box center [507, 381] width 307 height 28
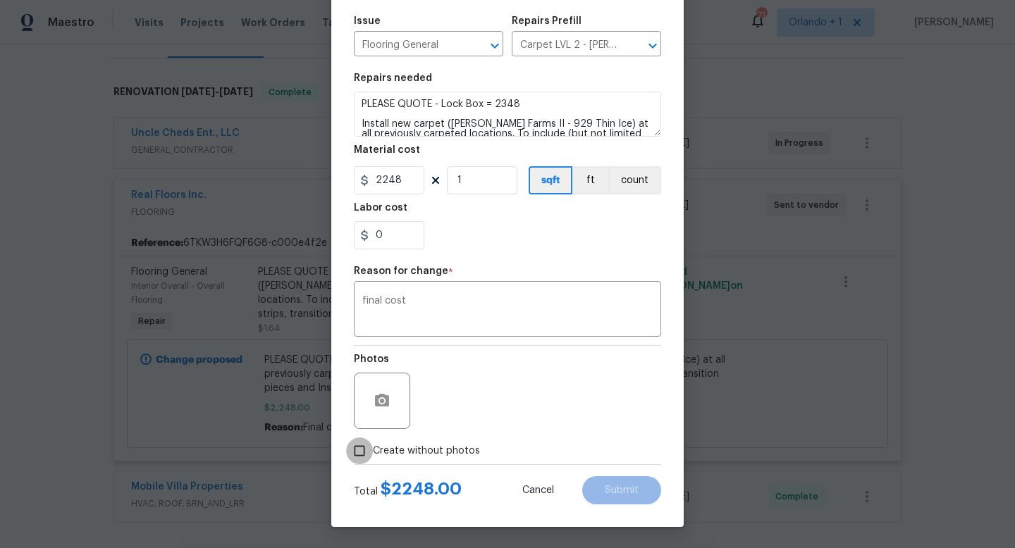
click at [354, 450] on input "Create without photos" at bounding box center [359, 451] width 27 height 27
checkbox input "true"
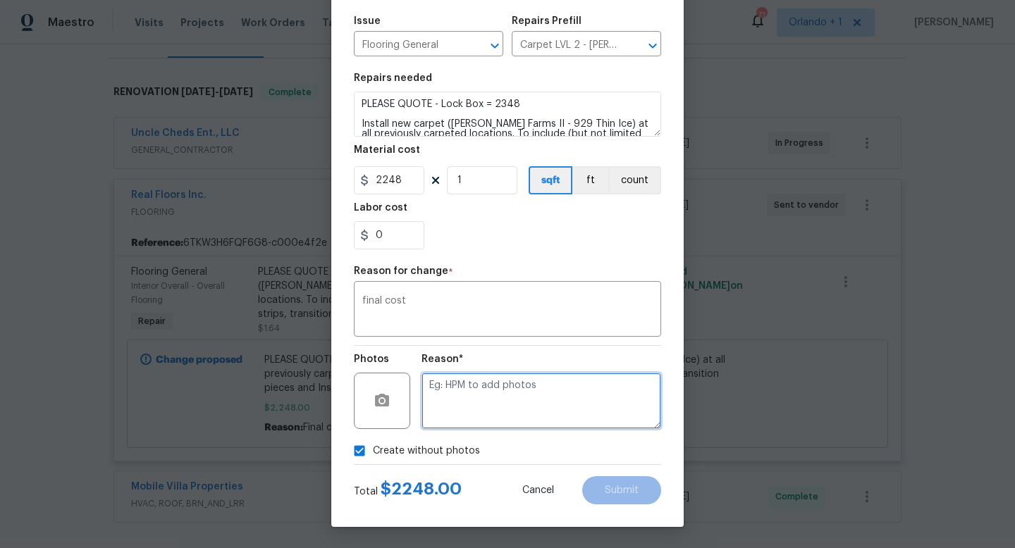
click at [491, 391] on textarea at bounding box center [542, 401] width 240 height 56
type textarea "...."
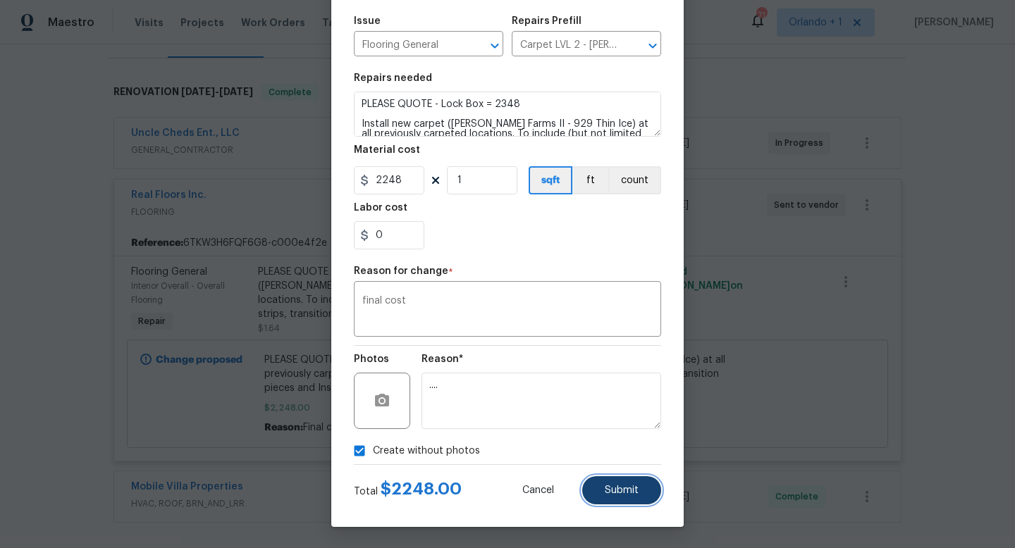
click at [631, 496] on button "Submit" at bounding box center [621, 491] width 79 height 28
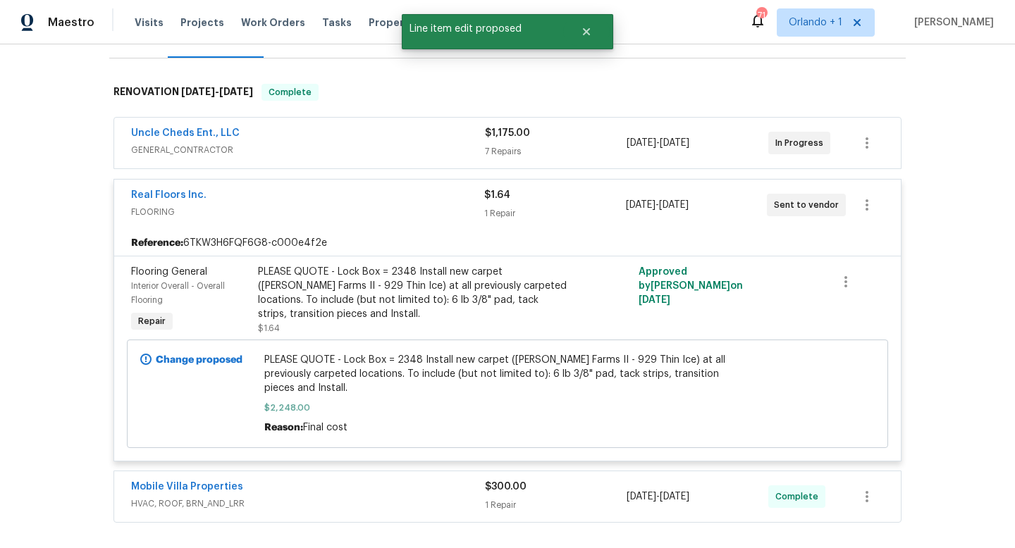
scroll to position [0, 0]
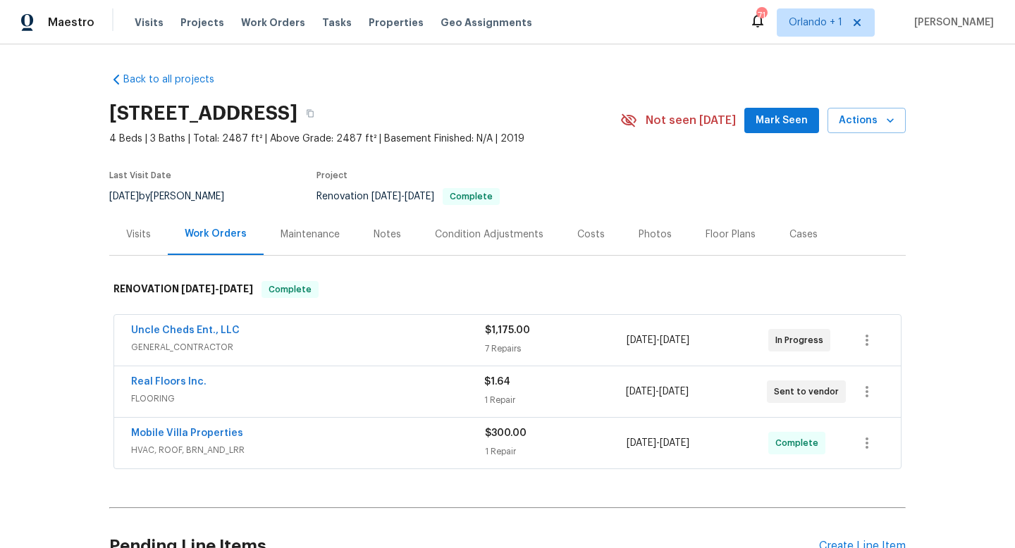
click at [457, 393] on span "FLOORING" at bounding box center [307, 399] width 353 height 14
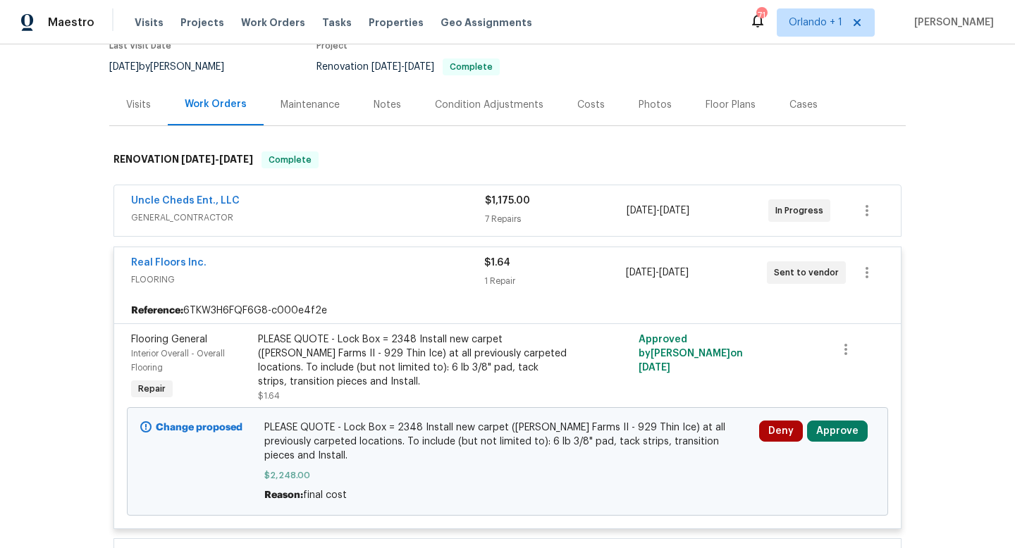
scroll to position [185, 0]
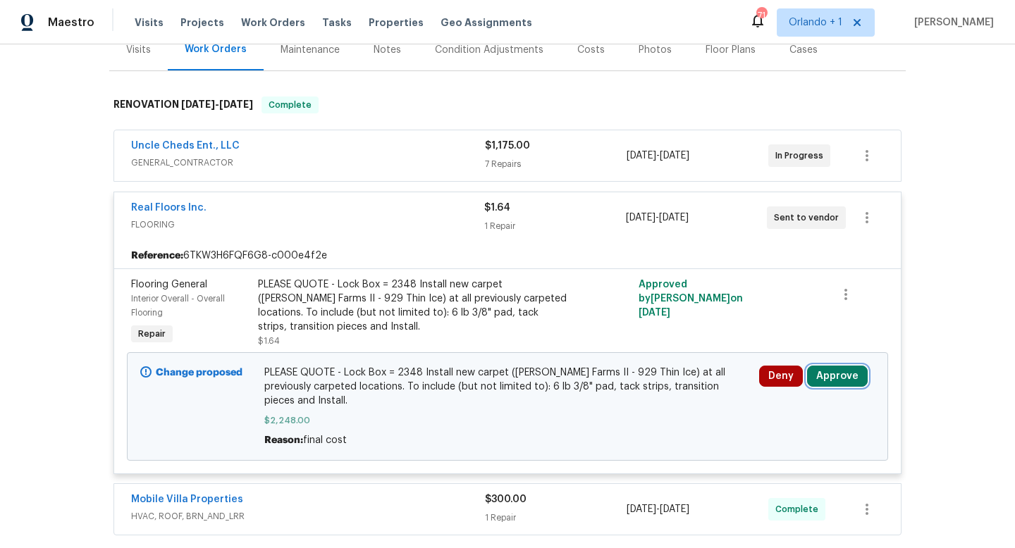
click at [854, 381] on button "Approve" at bounding box center [837, 376] width 61 height 21
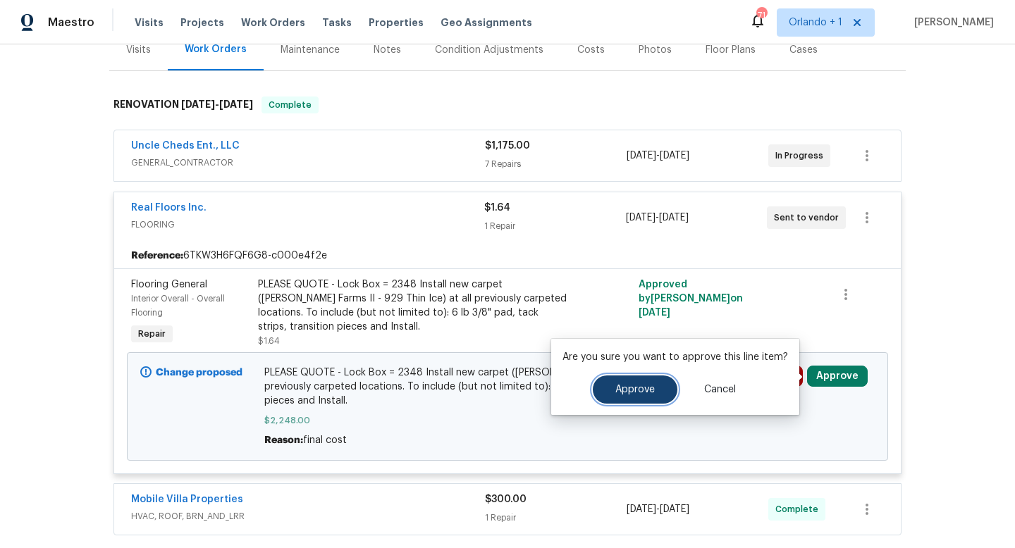
click at [623, 388] on span "Approve" at bounding box center [634, 390] width 39 height 11
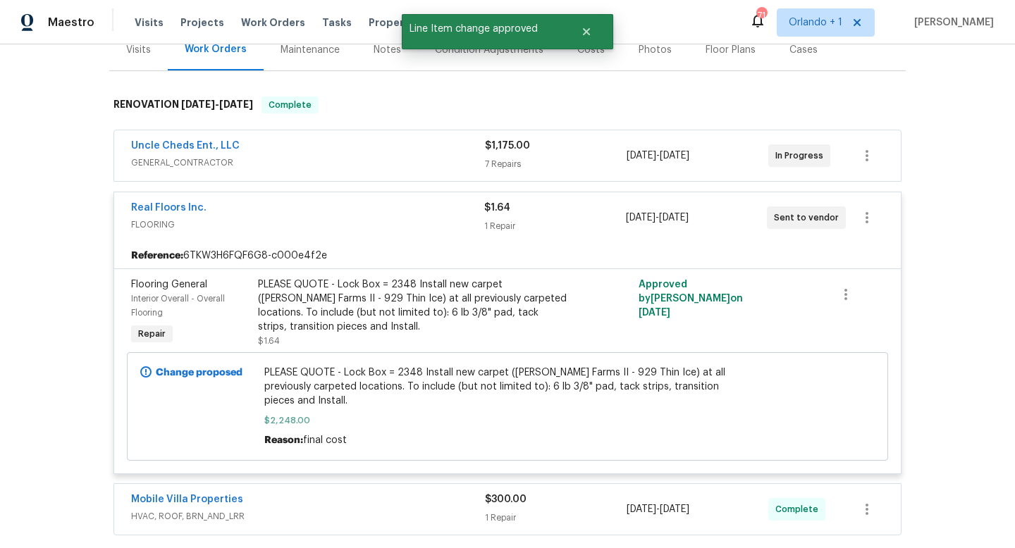
click at [403, 218] on span "FLOORING" at bounding box center [307, 225] width 353 height 14
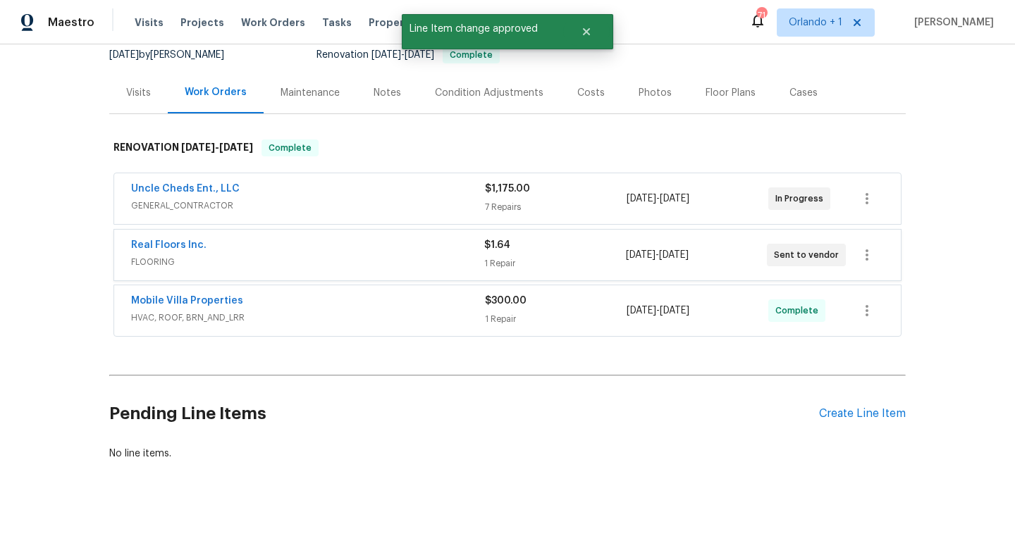
scroll to position [141, 0]
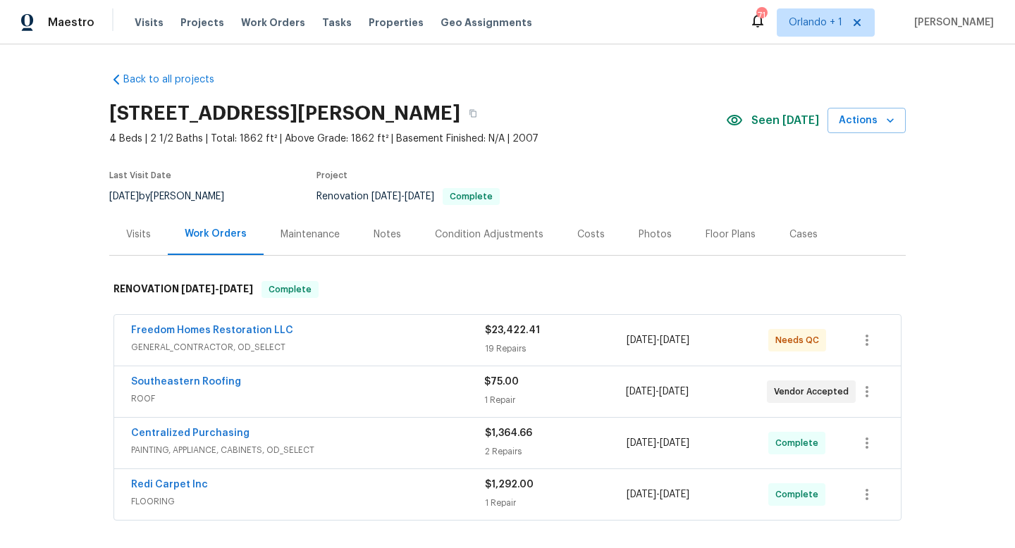
click at [410, 388] on div "Southeastern Roofing" at bounding box center [307, 383] width 353 height 17
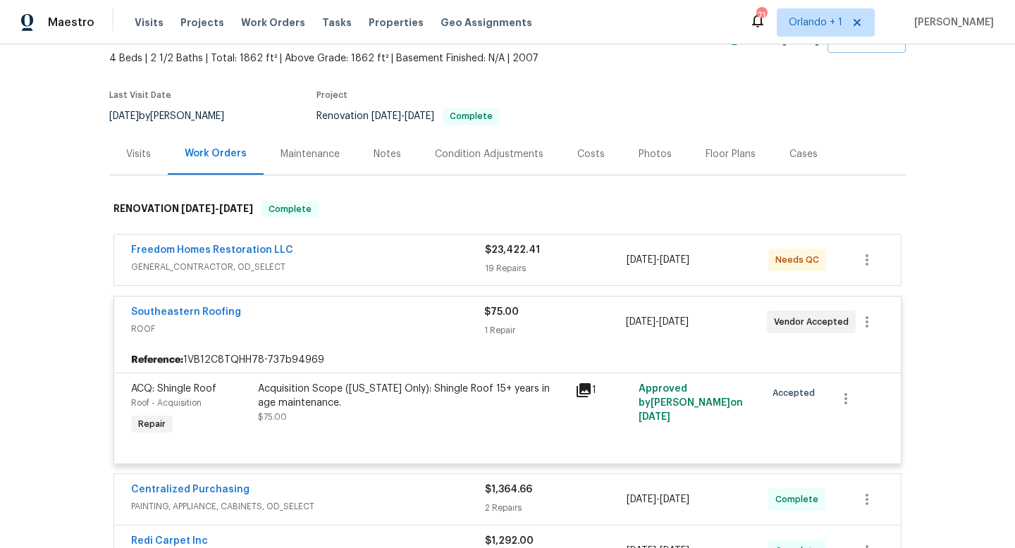
scroll to position [105, 0]
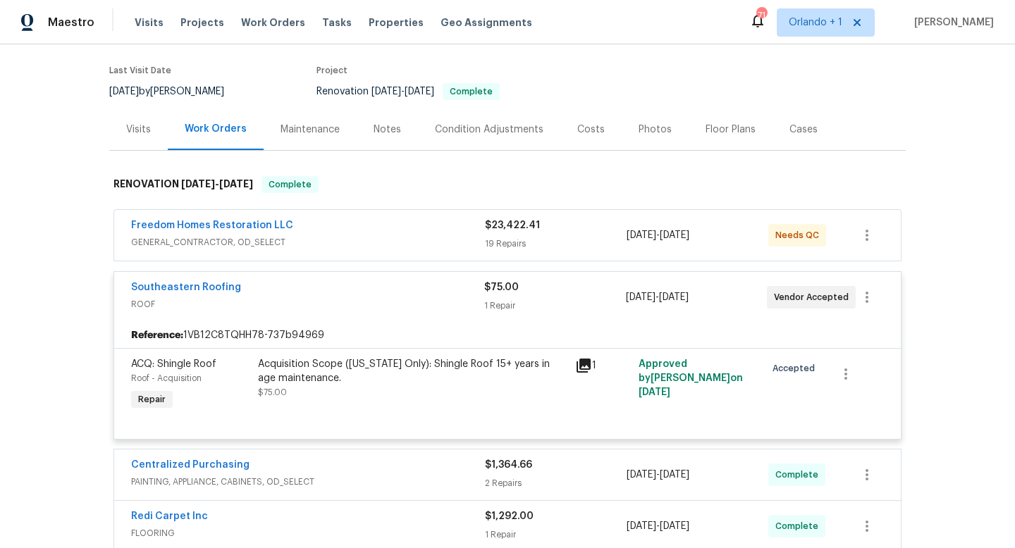
click at [410, 374] on div "Acquisition Scope ([US_STATE] Only): Shingle Roof 15+ years in age maintenance." at bounding box center [412, 371] width 309 height 28
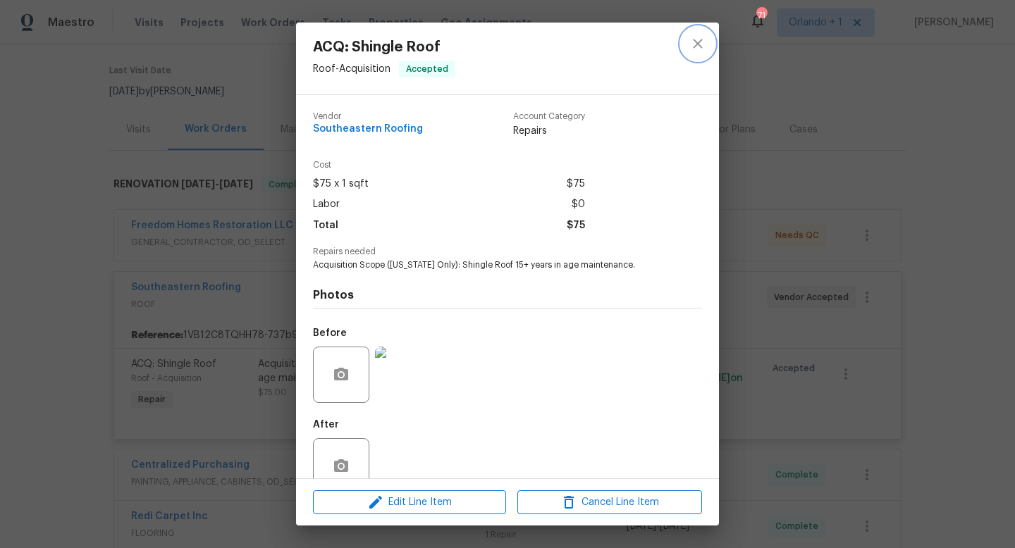
click at [700, 49] on icon "close" at bounding box center [697, 43] width 17 height 17
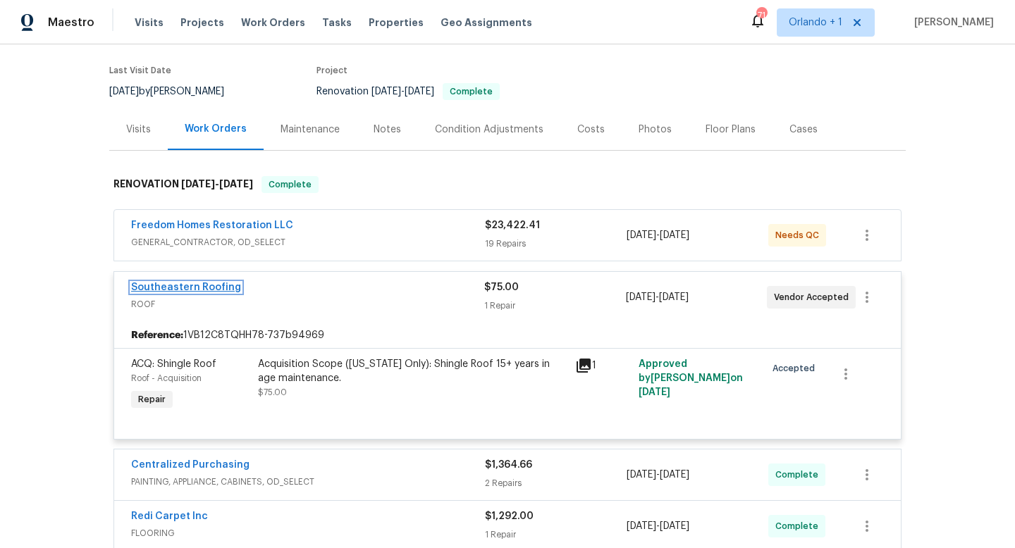
click at [223, 290] on link "Southeastern Roofing" at bounding box center [186, 288] width 110 height 10
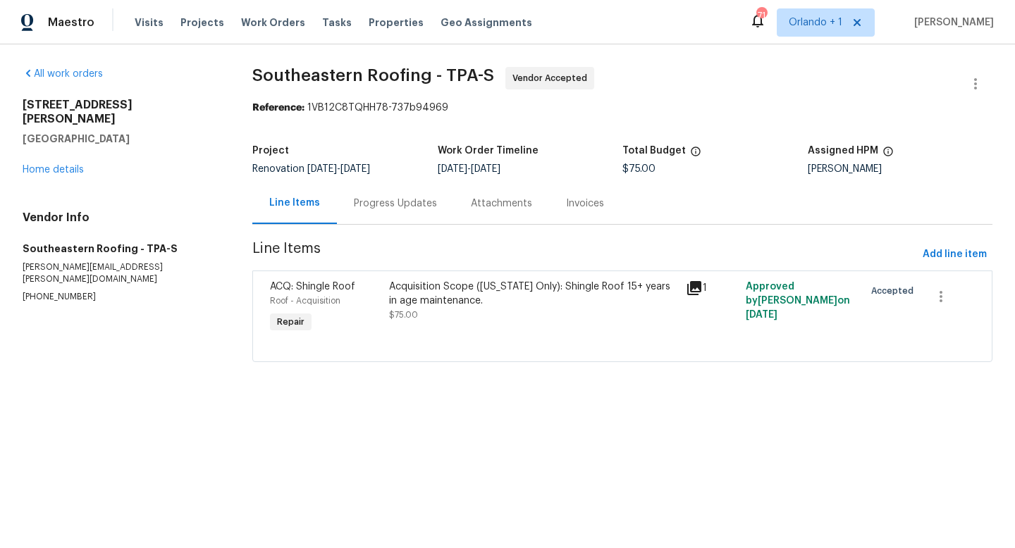
click at [386, 204] on div "Progress Updates" at bounding box center [395, 204] width 83 height 14
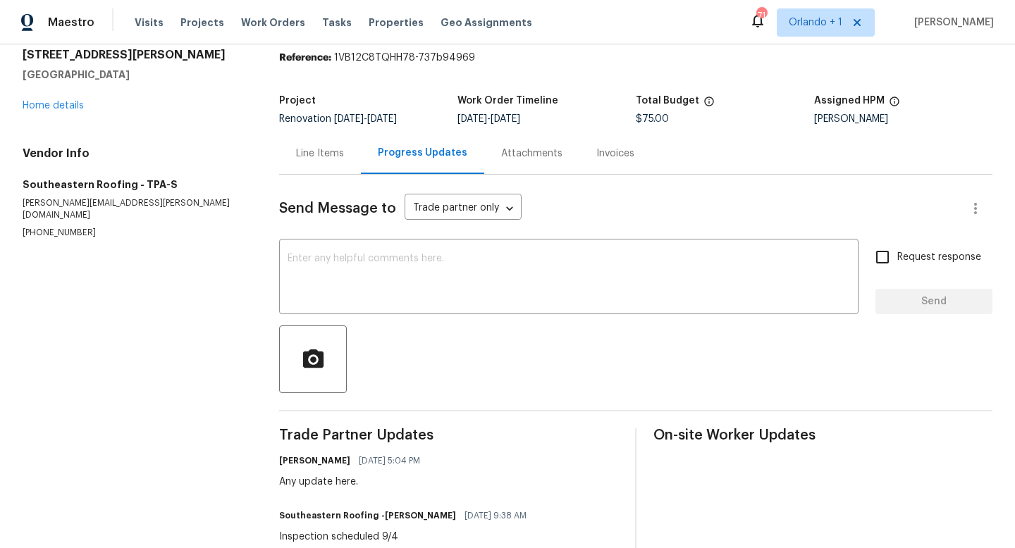
scroll to position [85, 0]
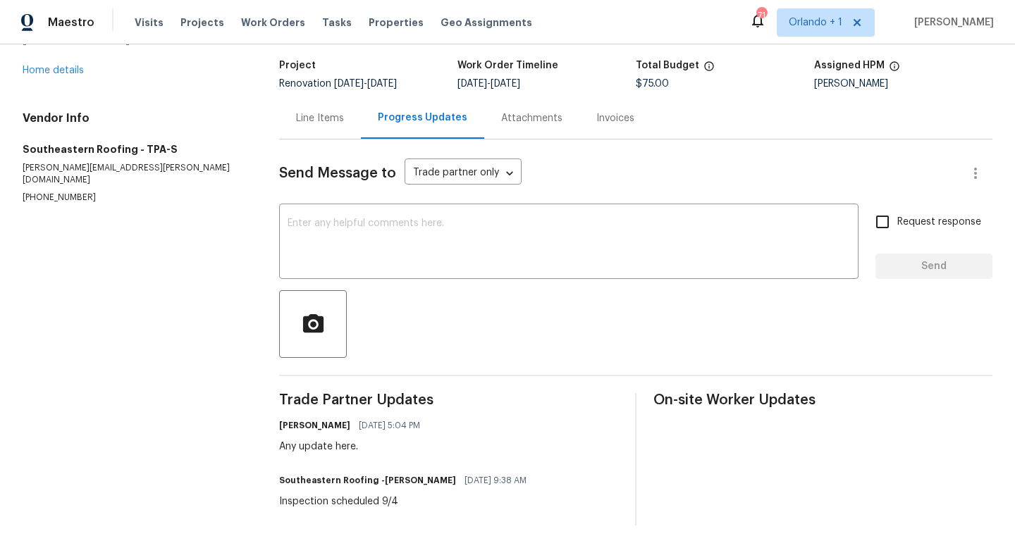
click at [308, 113] on div "Line Items" at bounding box center [320, 118] width 48 height 14
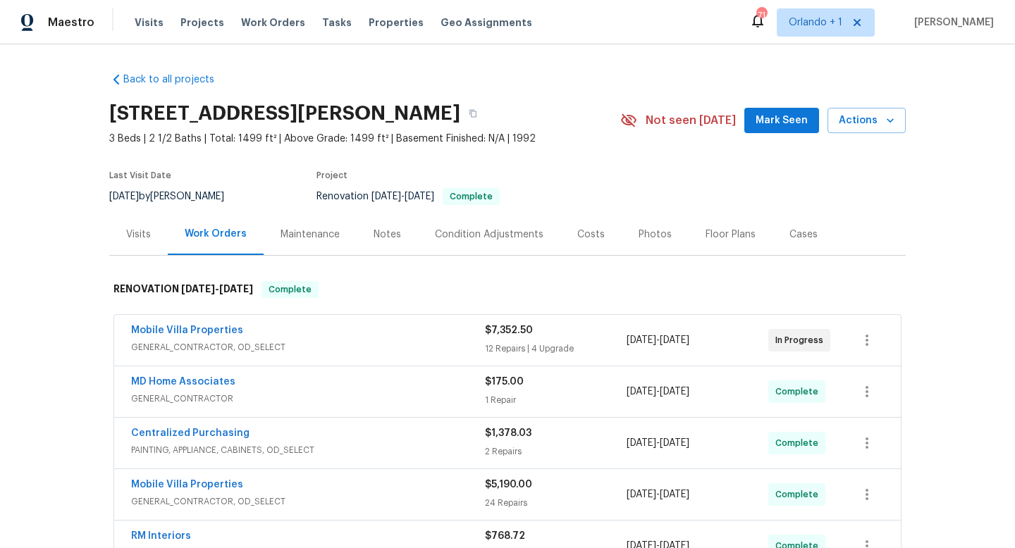
click at [381, 337] on div "Mobile Villa Properties" at bounding box center [308, 332] width 354 height 17
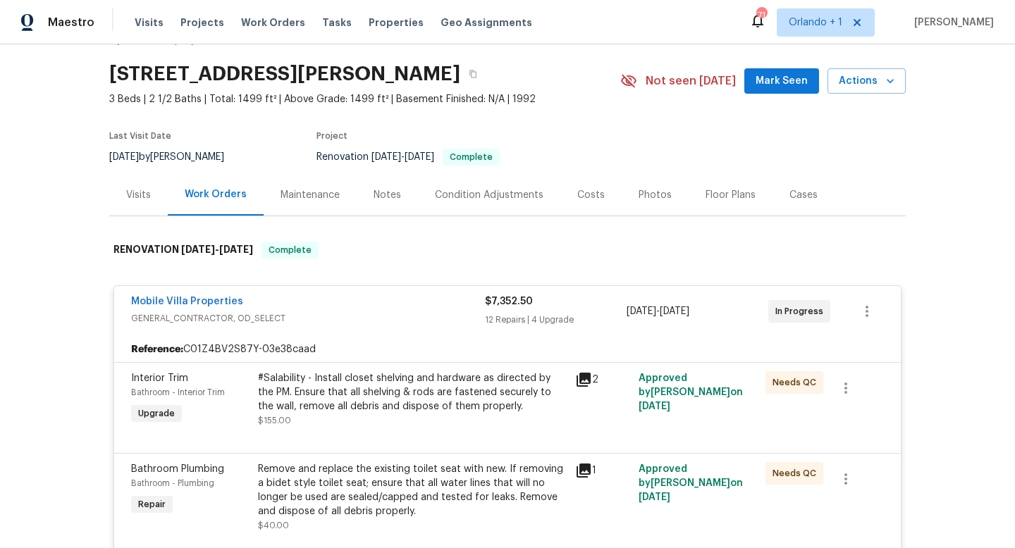
scroll to position [39, 0]
click at [431, 314] on span "GENERAL_CONTRACTOR, OD_SELECT" at bounding box center [308, 319] width 354 height 14
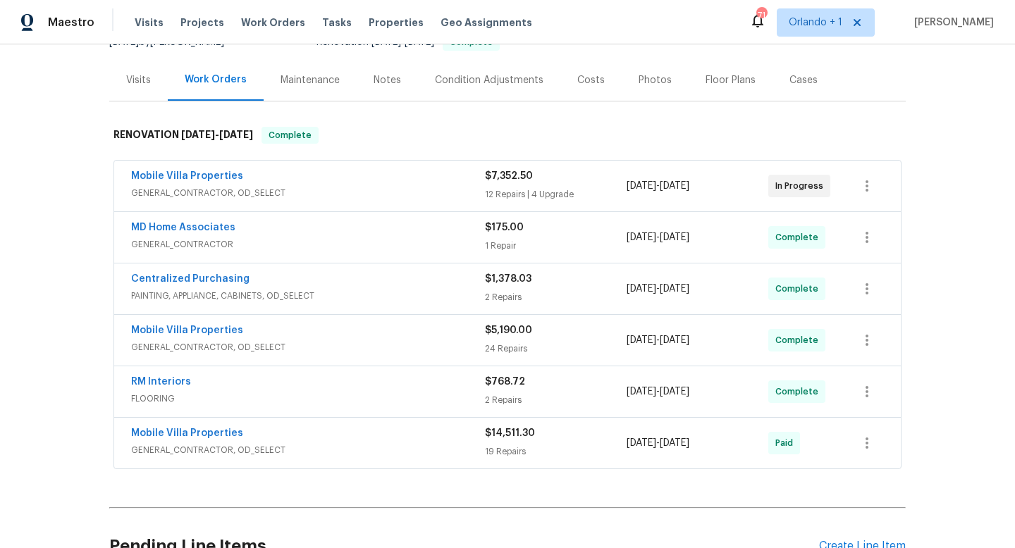
scroll to position [161, 0]
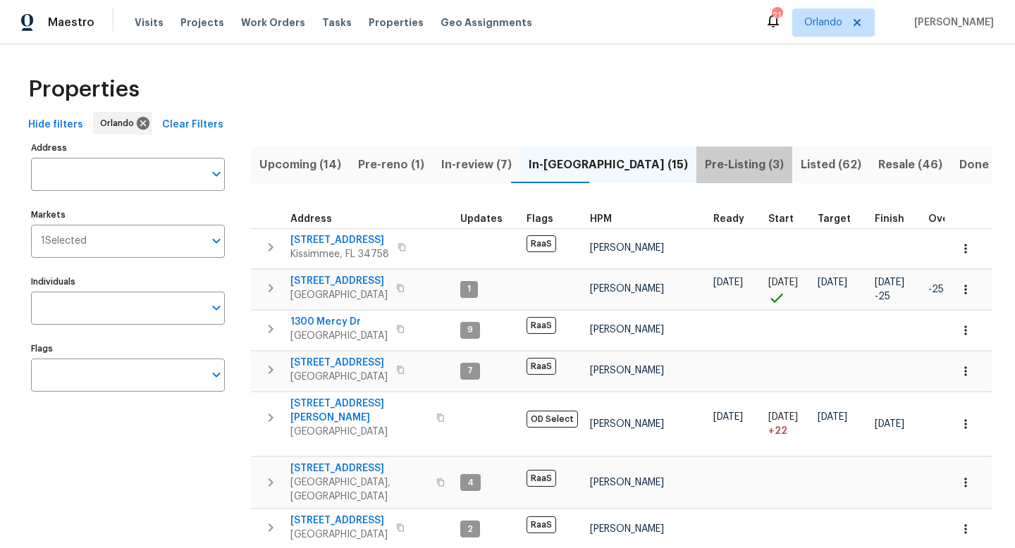
click at [705, 156] on span "Pre-Listing (3)" at bounding box center [744, 165] width 79 height 20
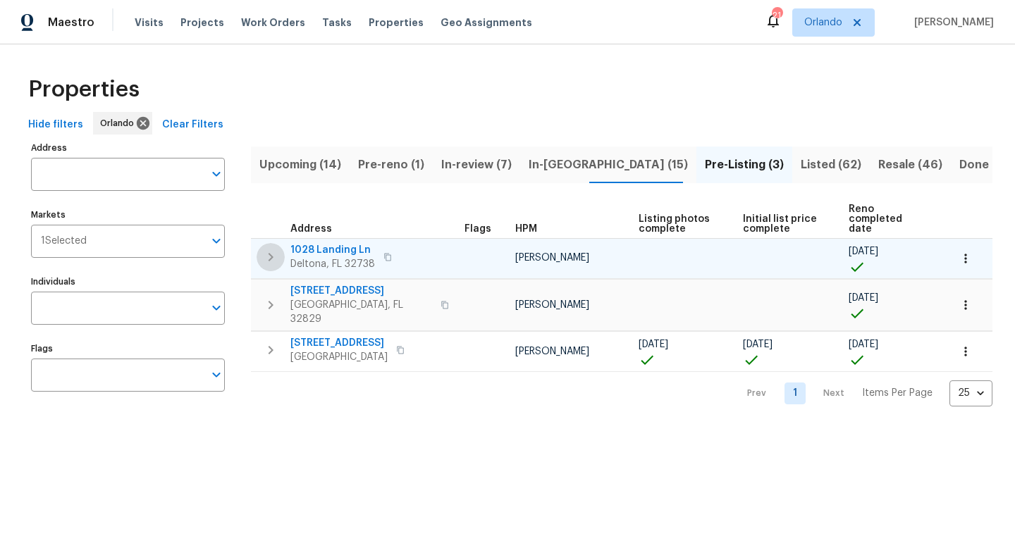
click at [266, 249] on icon "button" at bounding box center [270, 257] width 17 height 17
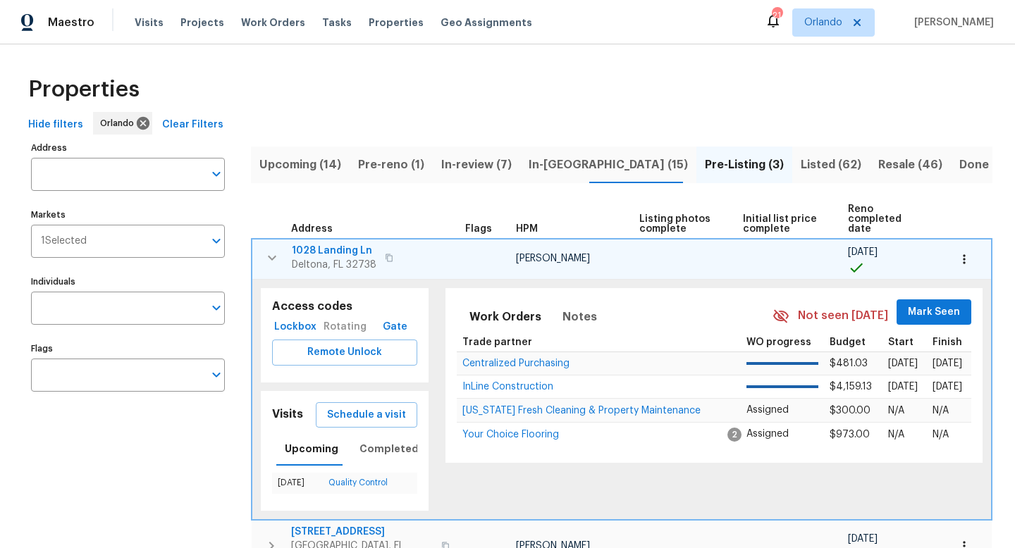
click at [348, 244] on span "1028 Landing Ln" at bounding box center [334, 251] width 85 height 14
click at [0, 0] on div "Maestro Visits Projects Work Orders Tasks Properties Geo Assignments 21 Orlando…" at bounding box center [507, 274] width 1015 height 548
click at [276, 250] on icon "button" at bounding box center [272, 258] width 17 height 17
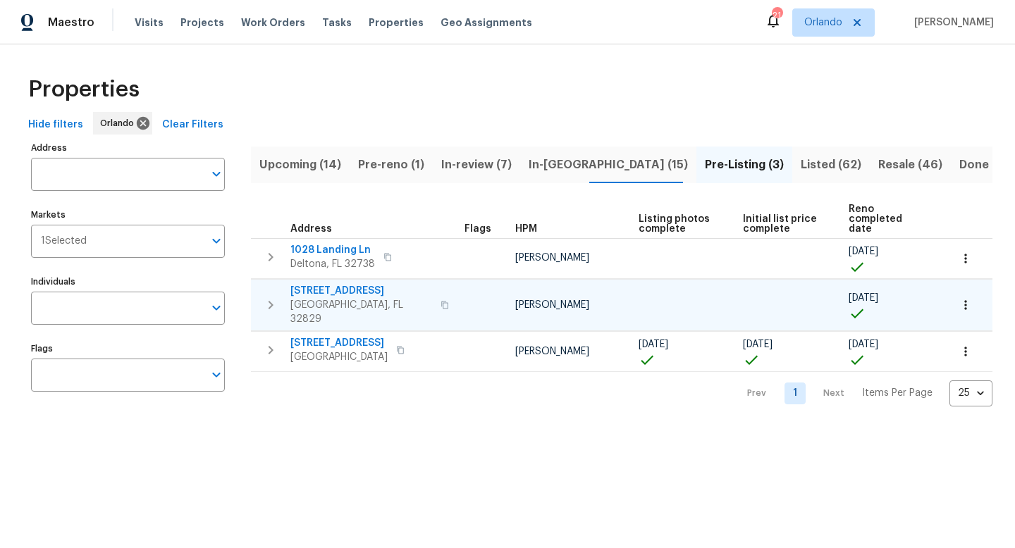
click at [270, 297] on icon "button" at bounding box center [270, 305] width 17 height 17
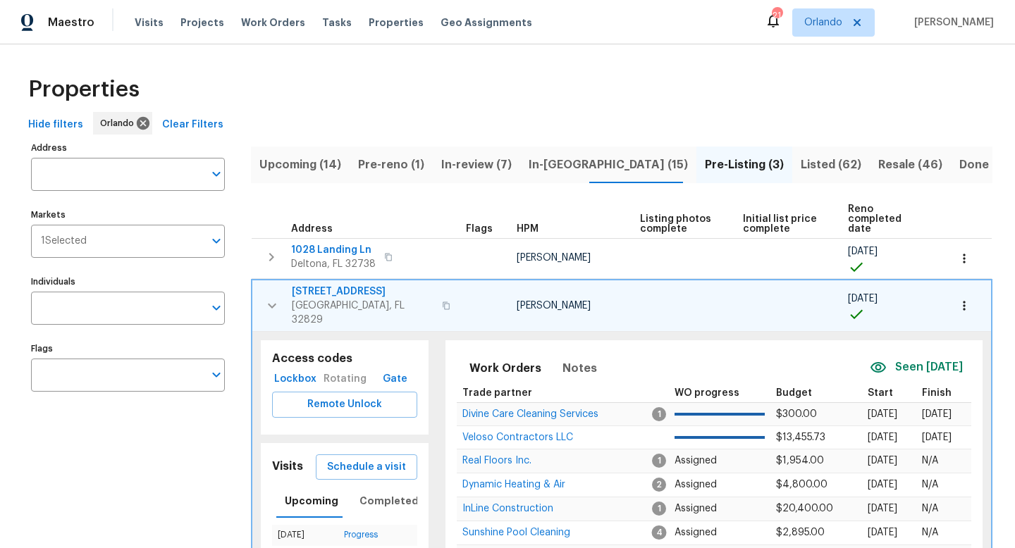
click at [353, 285] on span "7143 Lake Carlisle Blvd" at bounding box center [363, 292] width 142 height 14
click at [271, 297] on icon "button" at bounding box center [272, 305] width 17 height 17
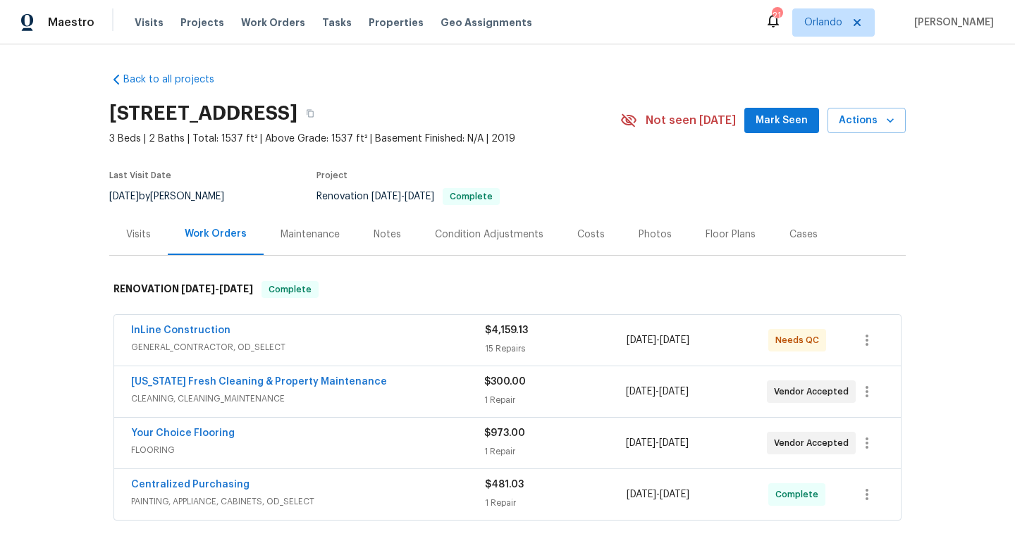
click at [376, 338] on div "InLine Construction" at bounding box center [308, 332] width 354 height 17
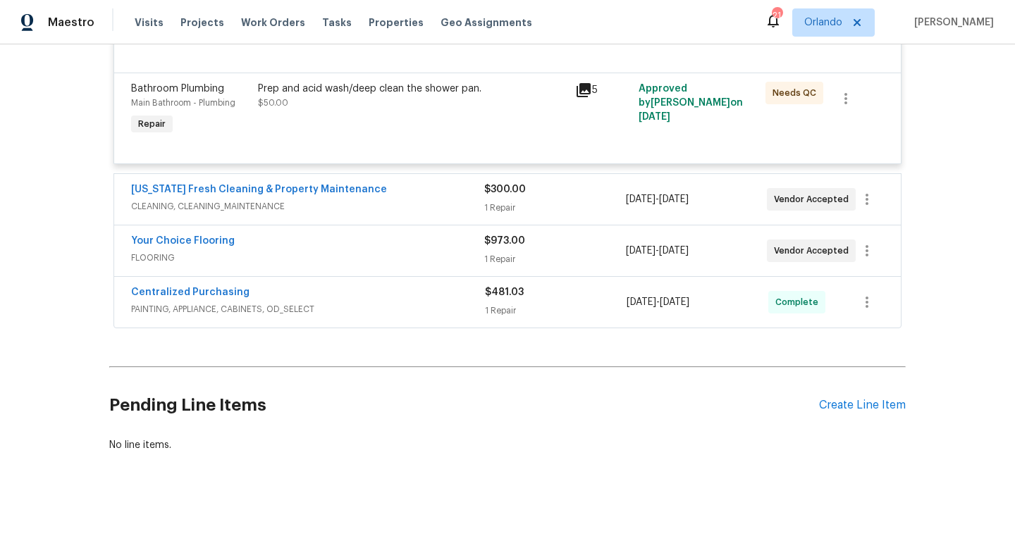
scroll to position [2144, 0]
click at [421, 256] on span "FLOORING" at bounding box center [307, 258] width 353 height 14
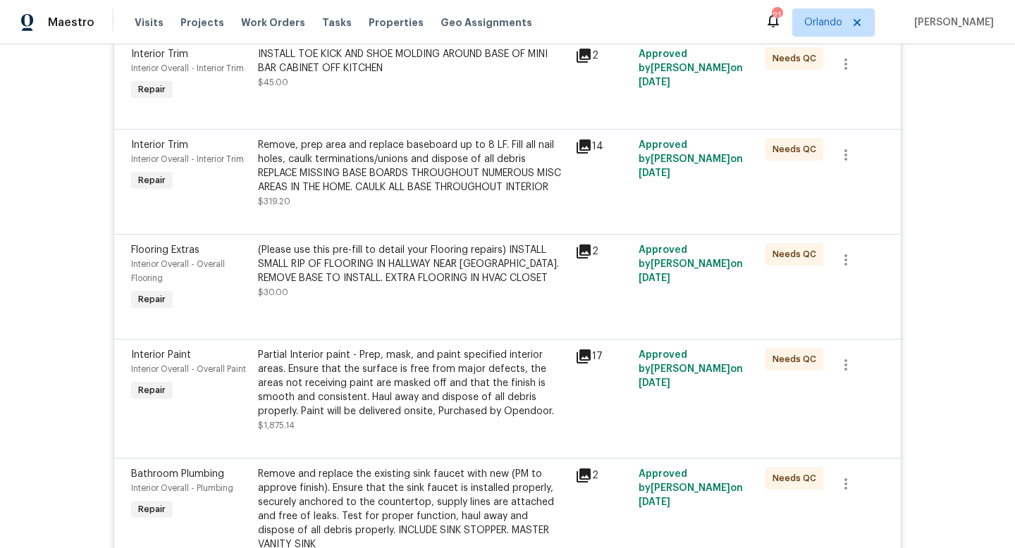
scroll to position [1387, 0]
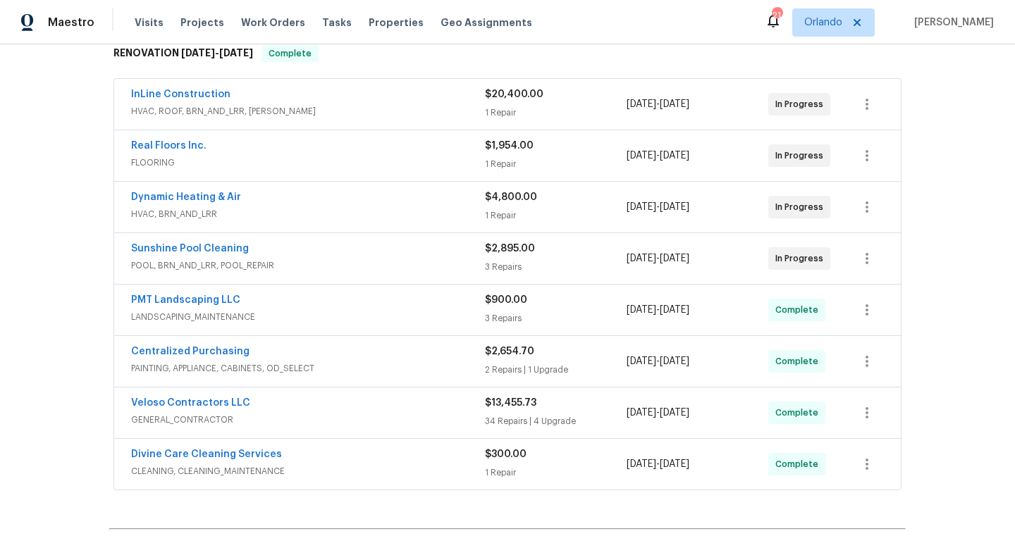
scroll to position [253, 0]
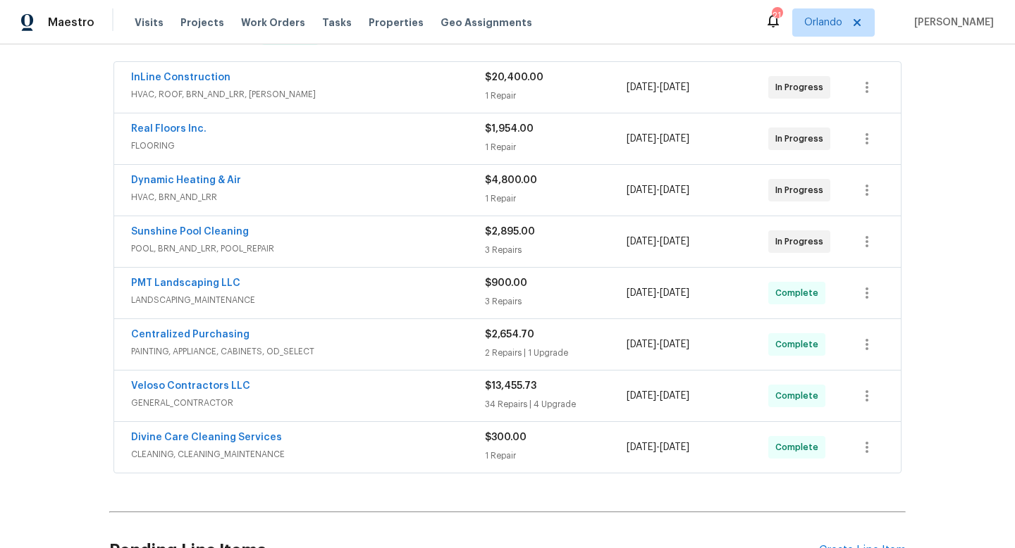
click at [458, 392] on div "Veloso Contractors LLC" at bounding box center [308, 387] width 354 height 17
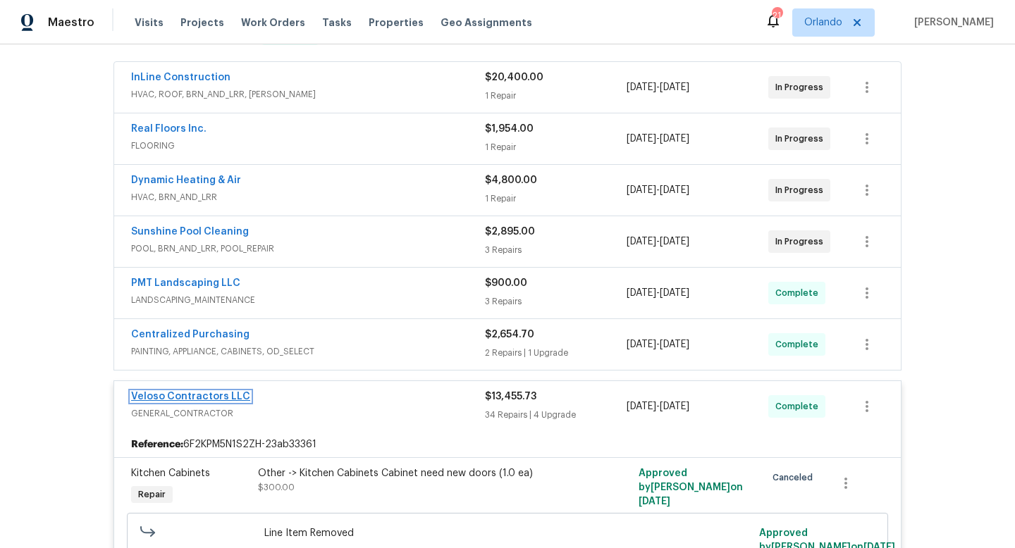
click at [204, 398] on link "Veloso Contractors LLC" at bounding box center [190, 397] width 119 height 10
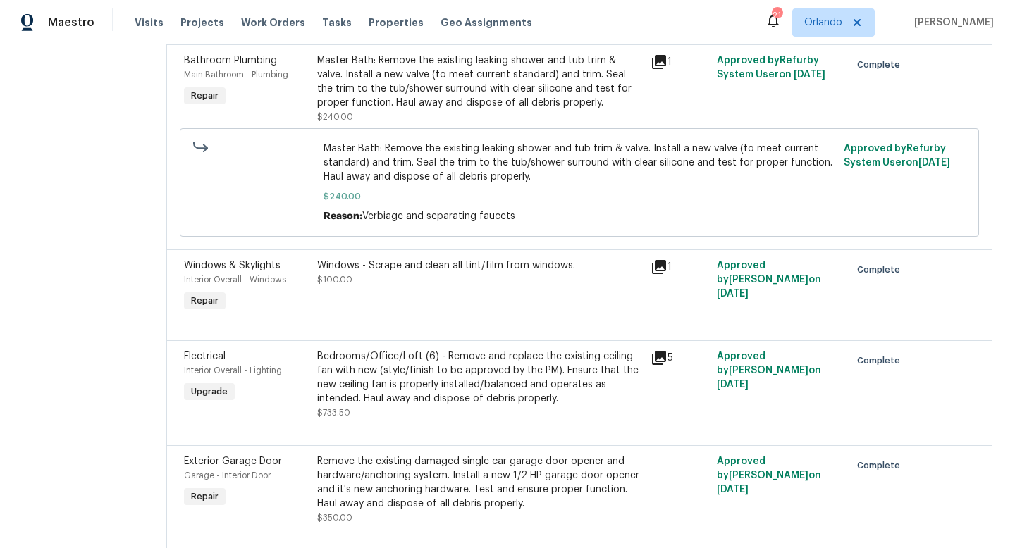
scroll to position [2061, 0]
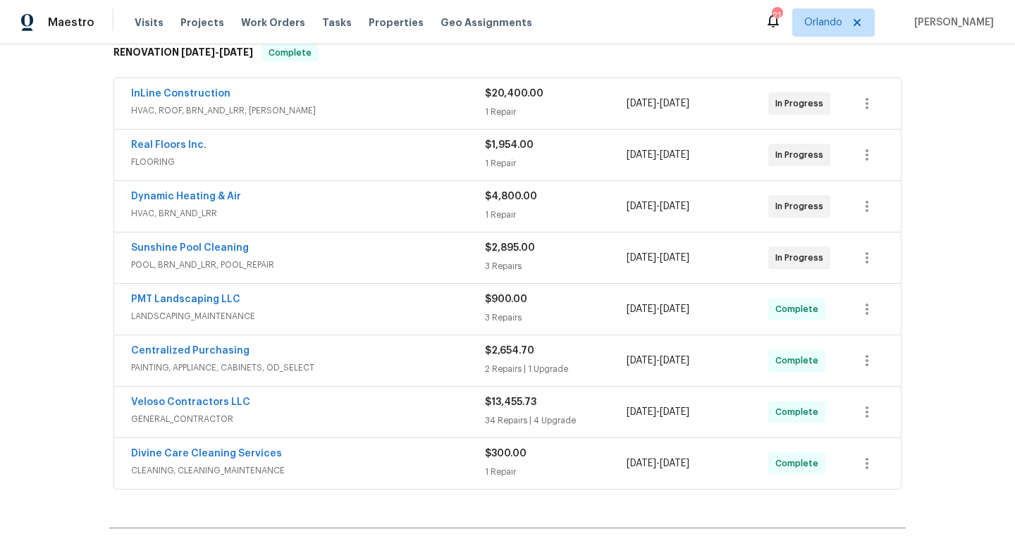
scroll to position [240, 0]
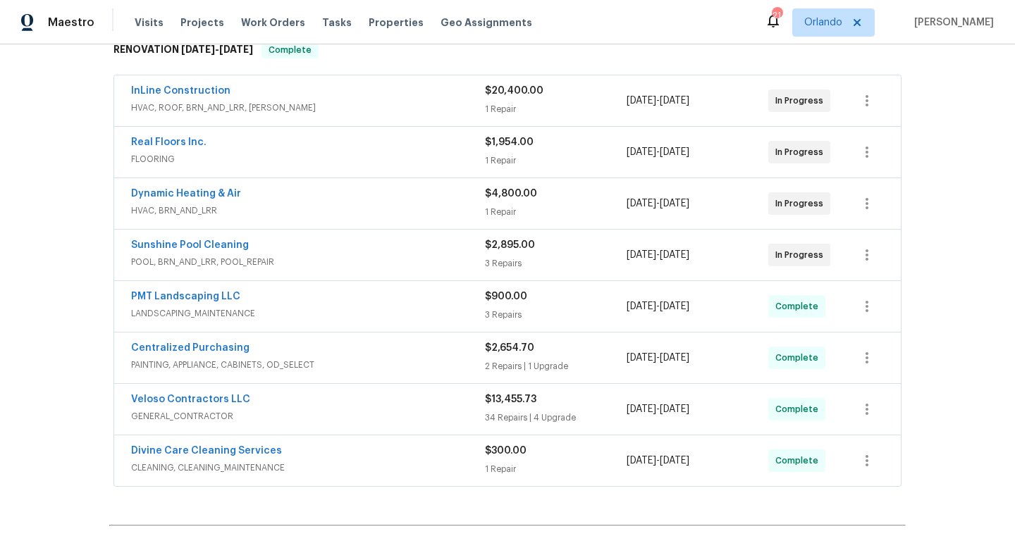
click at [365, 364] on span "PAINTING, APPLIANCE, CABINETS, OD_SELECT" at bounding box center [308, 365] width 354 height 14
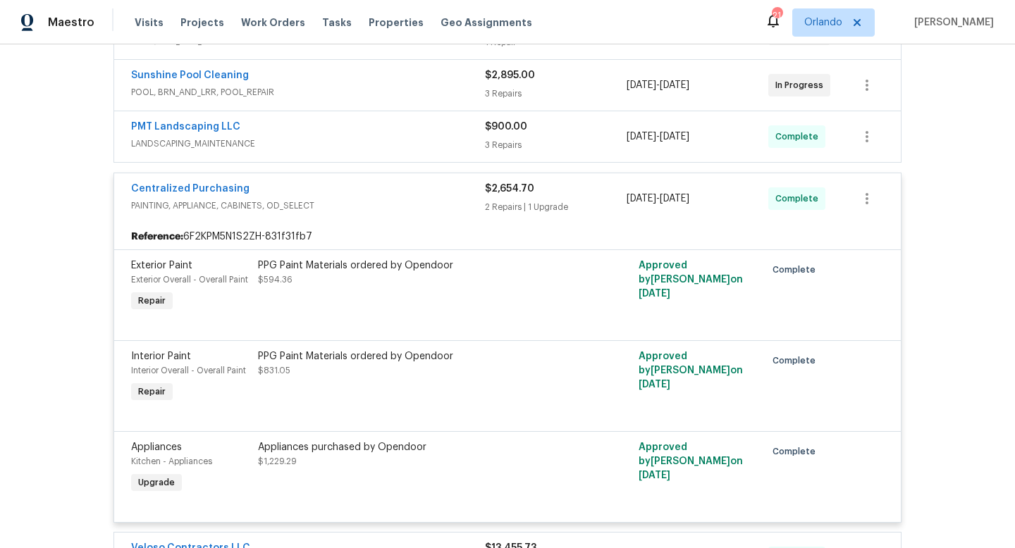
scroll to position [418, 0]
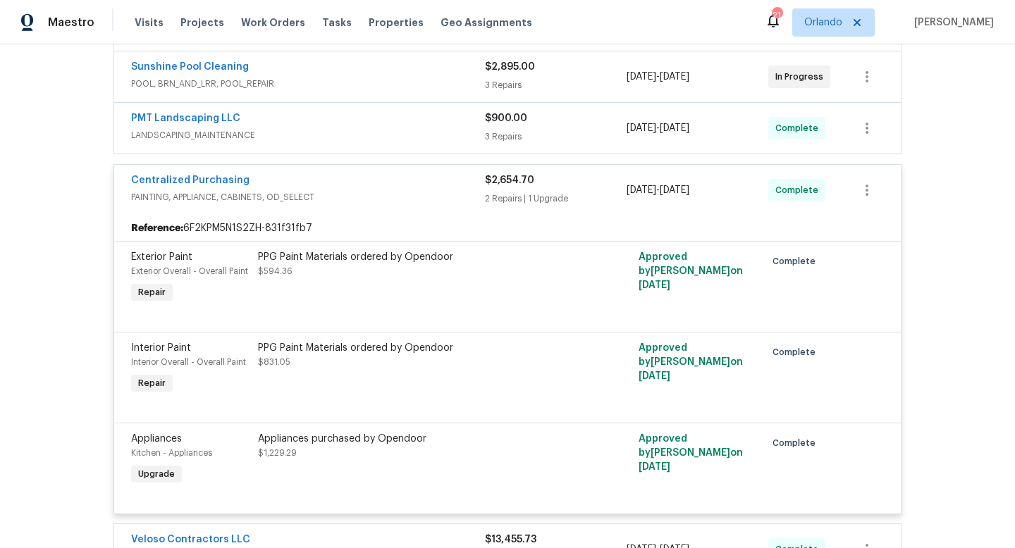
click at [406, 190] on span "PAINTING, APPLIANCE, CABINETS, OD_SELECT" at bounding box center [308, 197] width 354 height 14
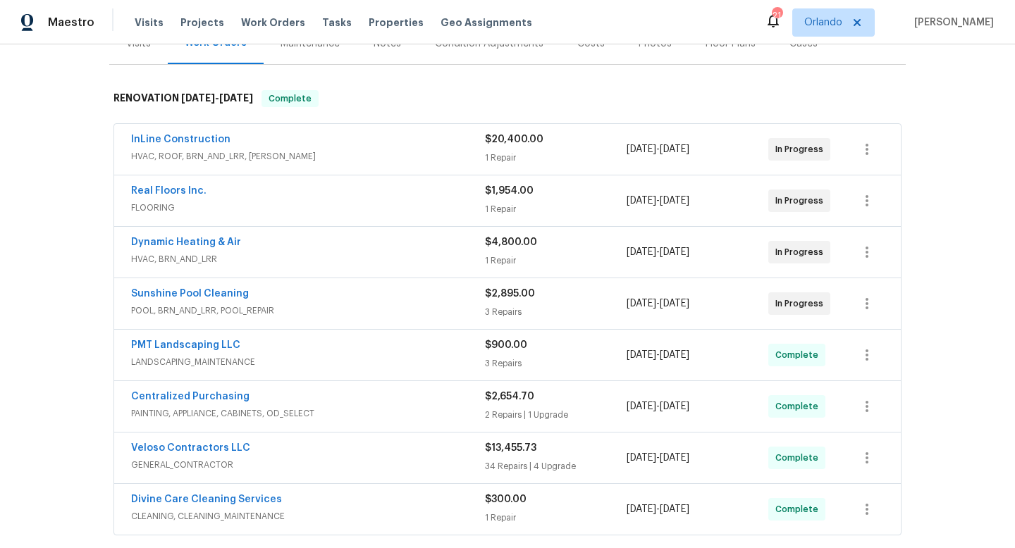
scroll to position [155, 0]
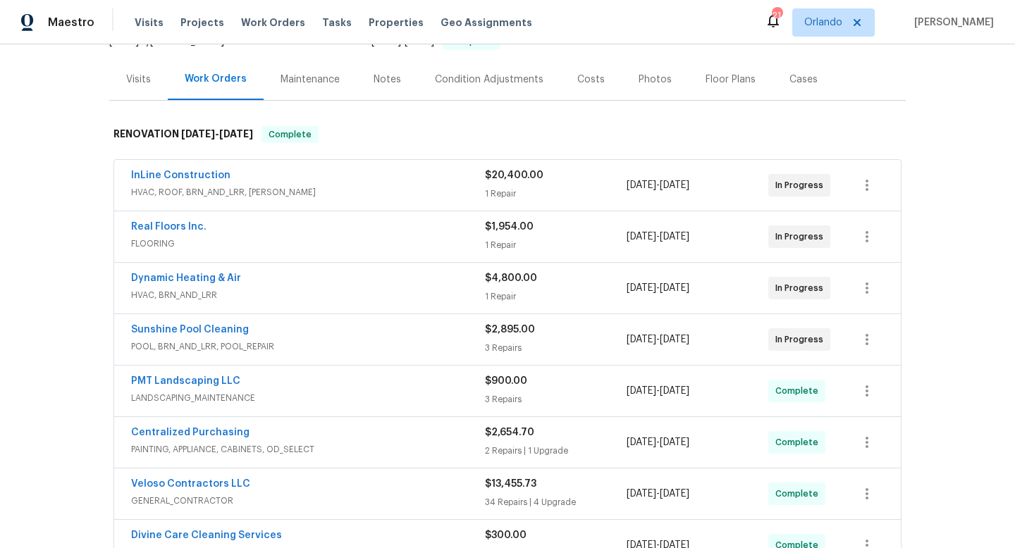
click at [412, 185] on span "HVAC, ROOF, BRN_AND_LRR, [PERSON_NAME]" at bounding box center [308, 192] width 354 height 14
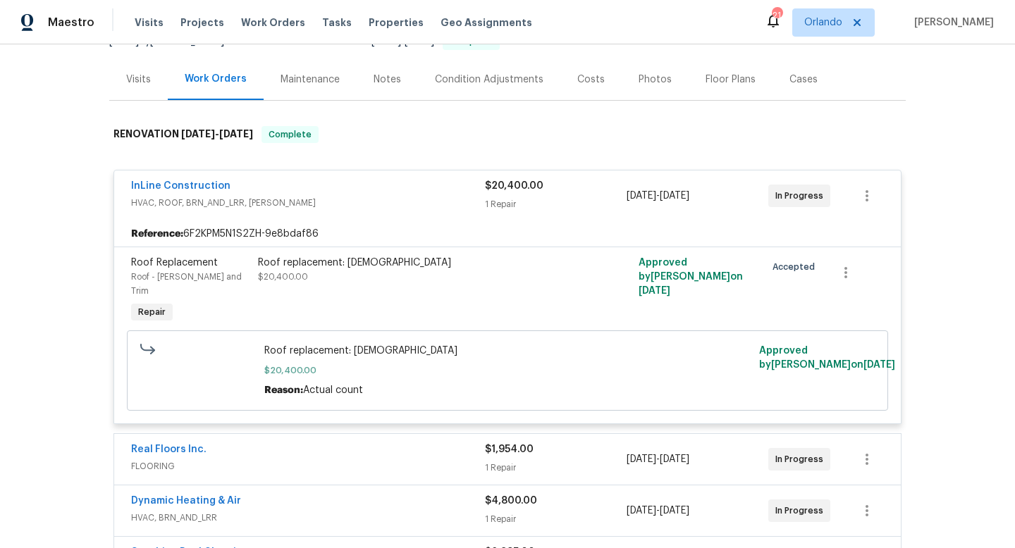
click at [412, 185] on div "InLine Construction" at bounding box center [308, 187] width 354 height 17
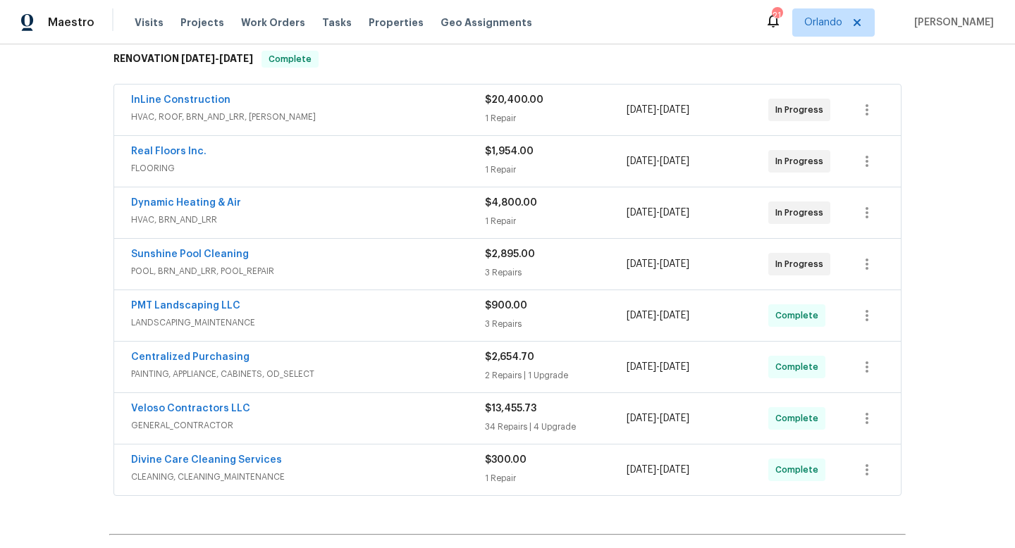
scroll to position [236, 0]
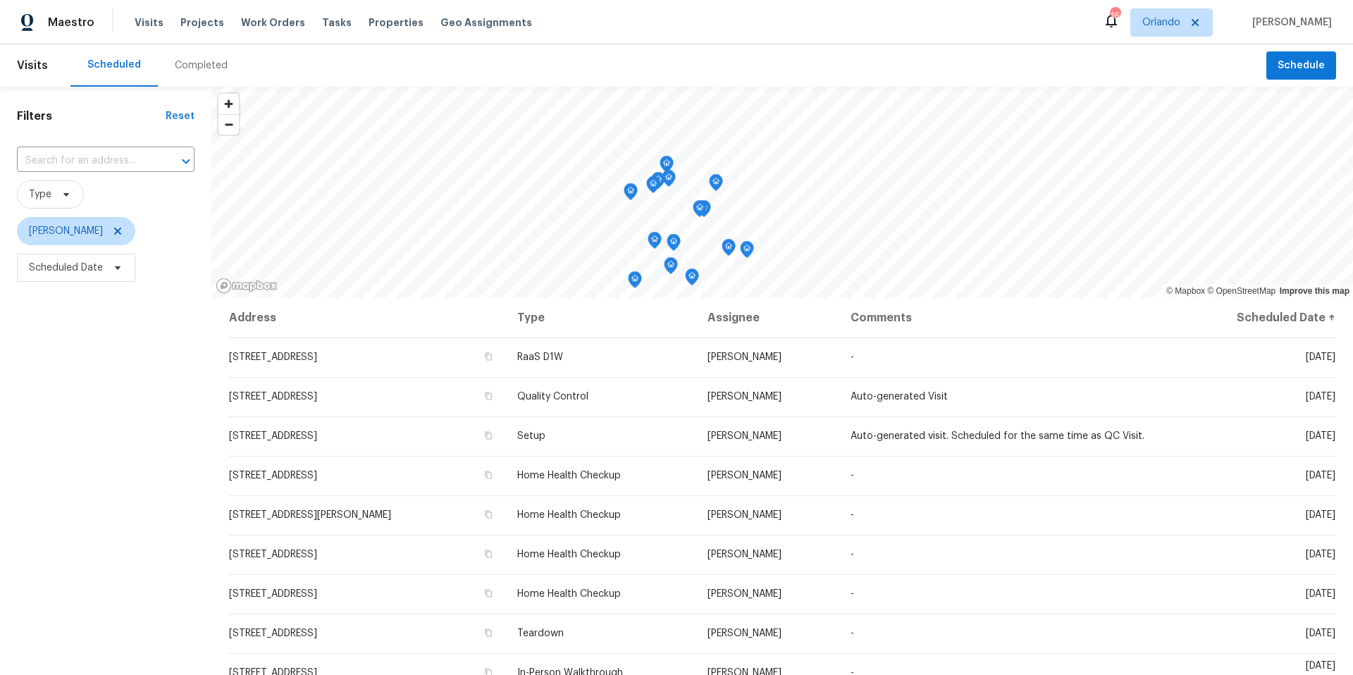
scroll to position [45, 0]
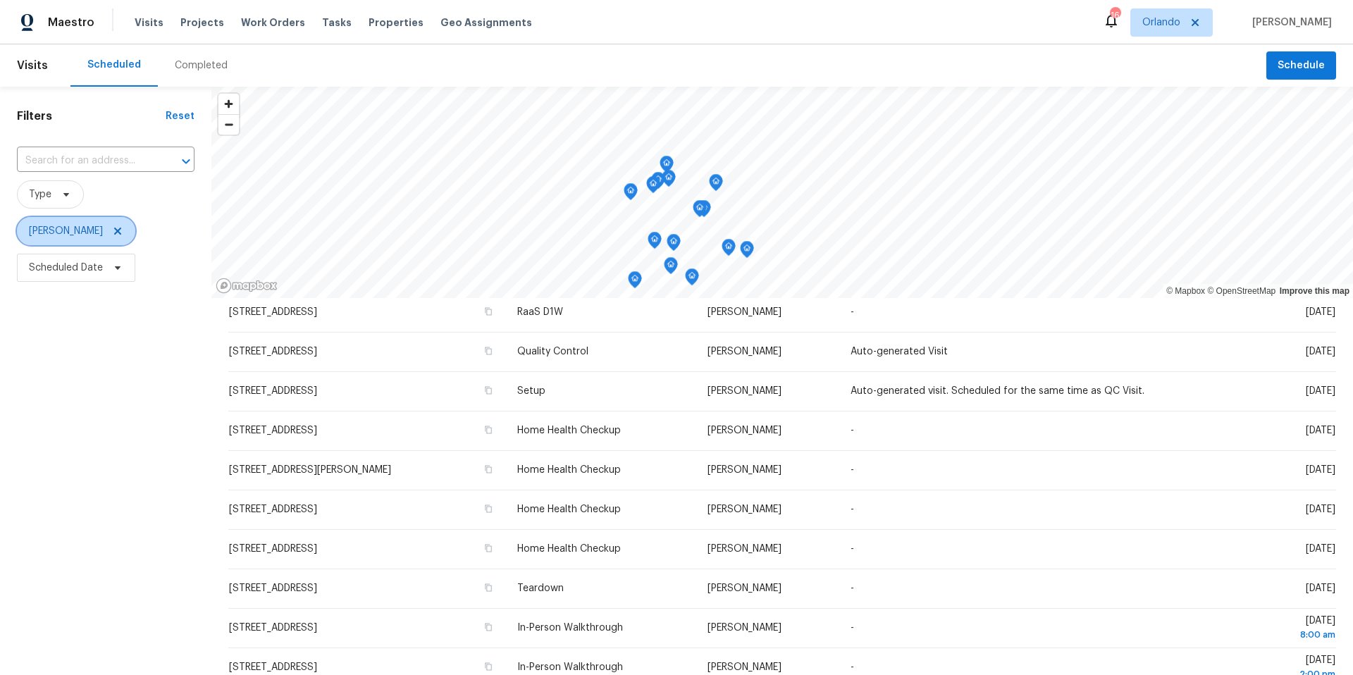
click at [114, 231] on icon at bounding box center [117, 231] width 7 height 7
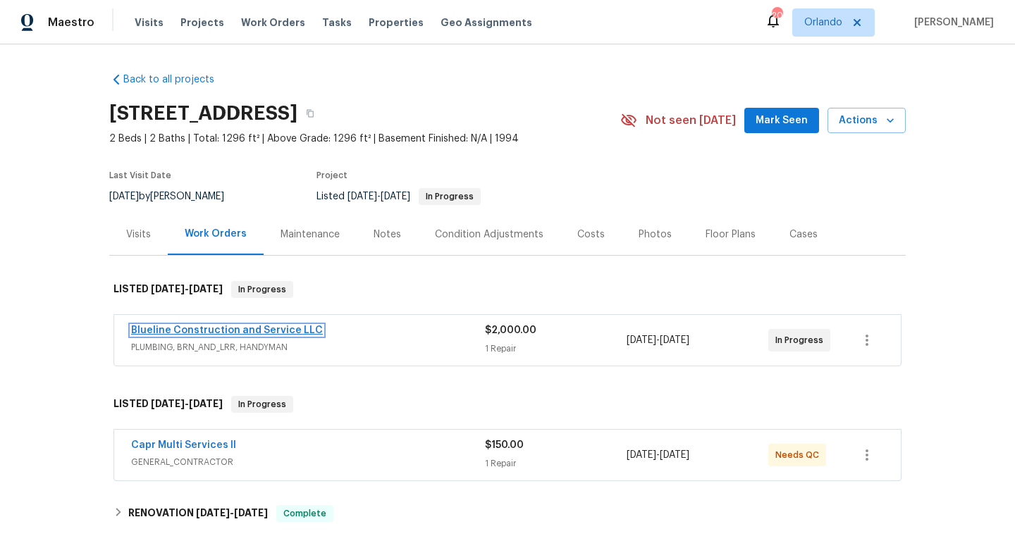
click at [243, 331] on link "Blueline Construction and Service LLC" at bounding box center [227, 331] width 192 height 10
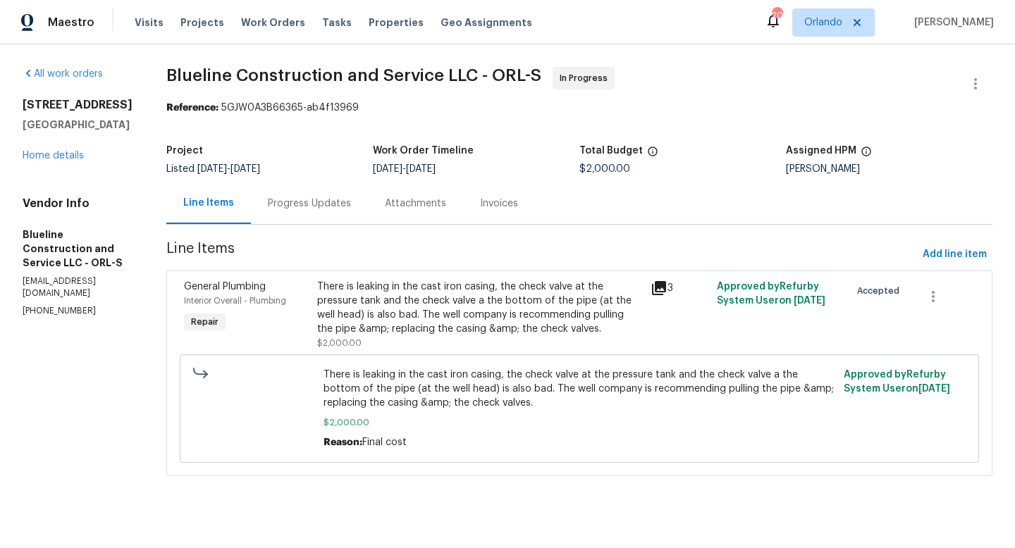
click at [336, 200] on div "Progress Updates" at bounding box center [309, 204] width 83 height 14
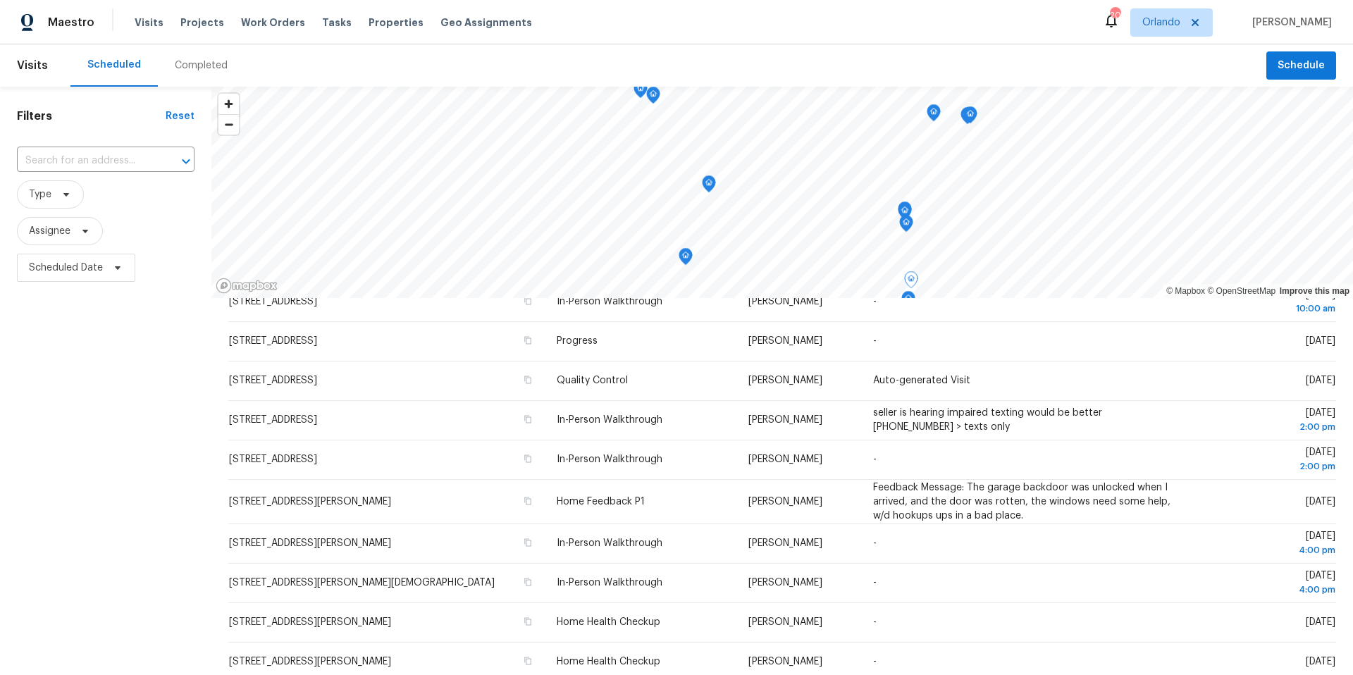
scroll to position [163, 0]
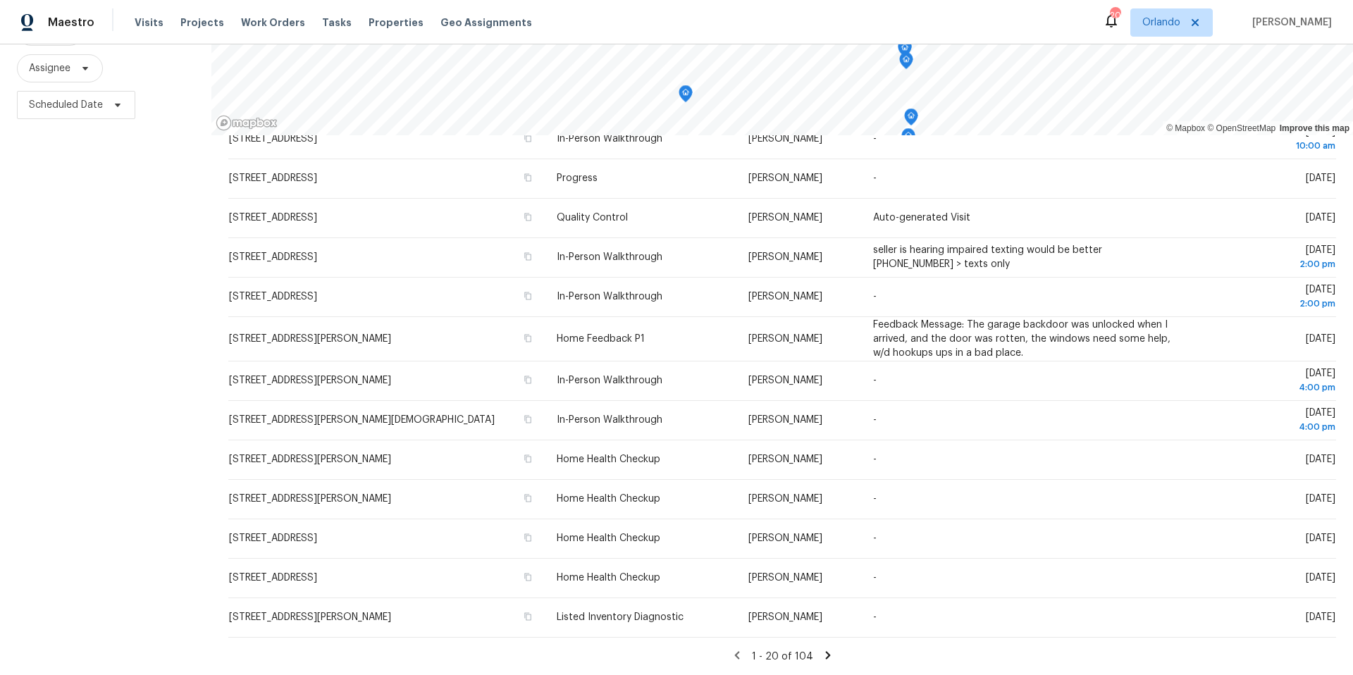
click at [824, 654] on icon at bounding box center [828, 655] width 13 height 13
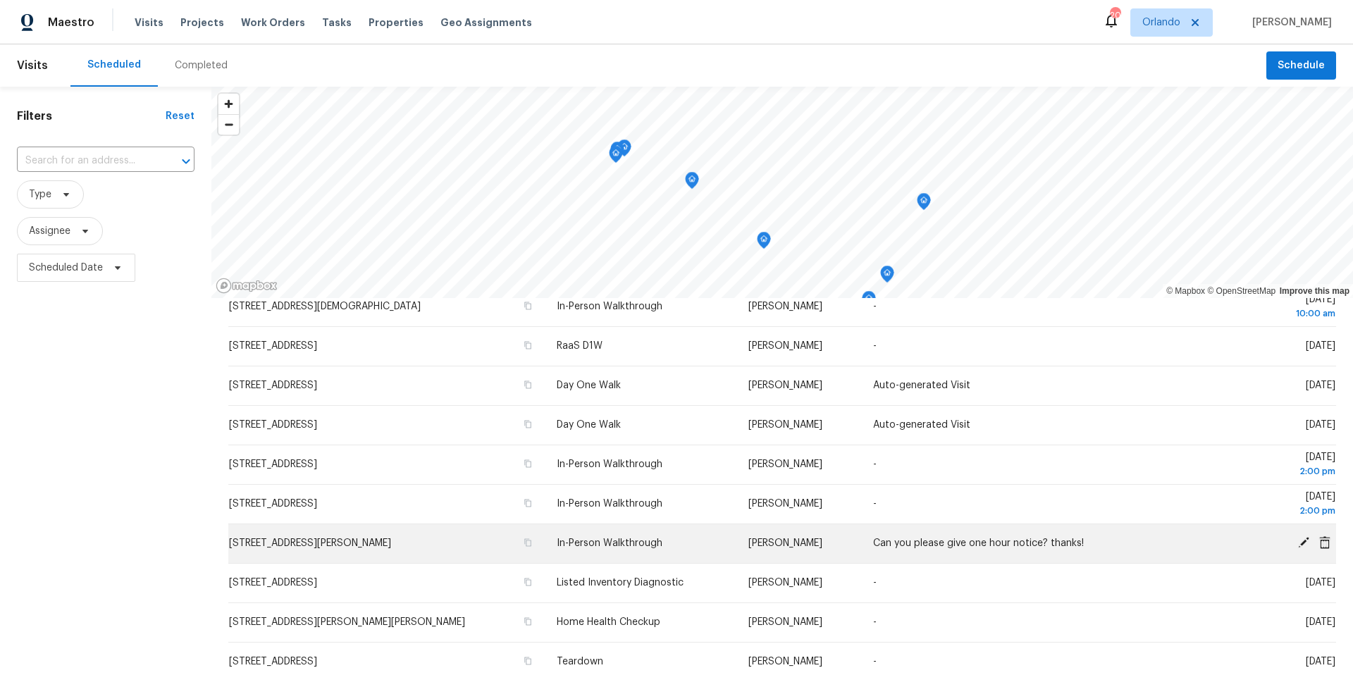
scroll to position [0, 0]
